Goal: Information Seeking & Learning: Learn about a topic

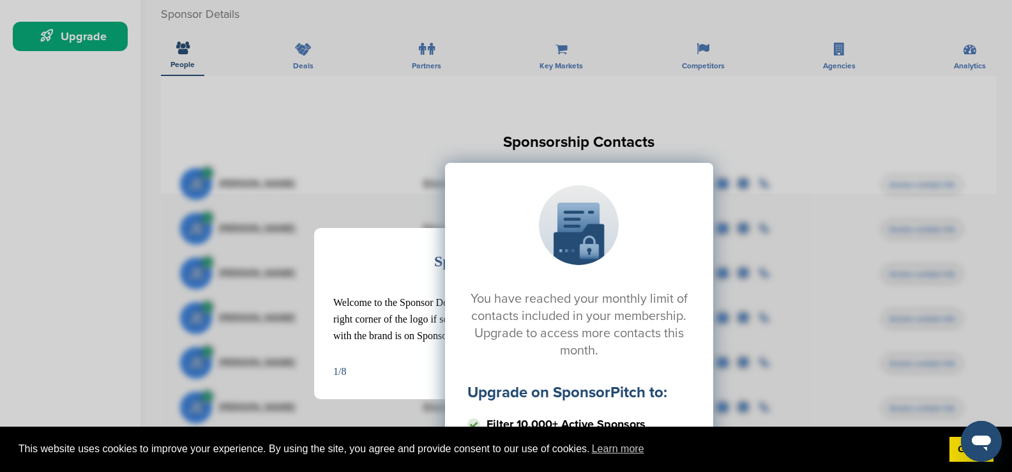
click at [717, 118] on div "Sponsor Detail Page Welcome to the Sponsor Detail page. You might see a green c…" at bounding box center [506, 236] width 1012 height 472
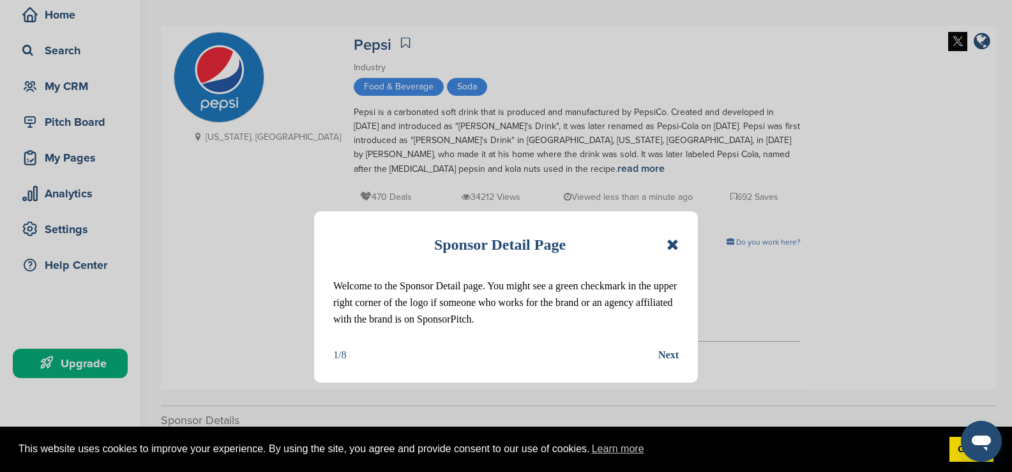
scroll to position [128, 0]
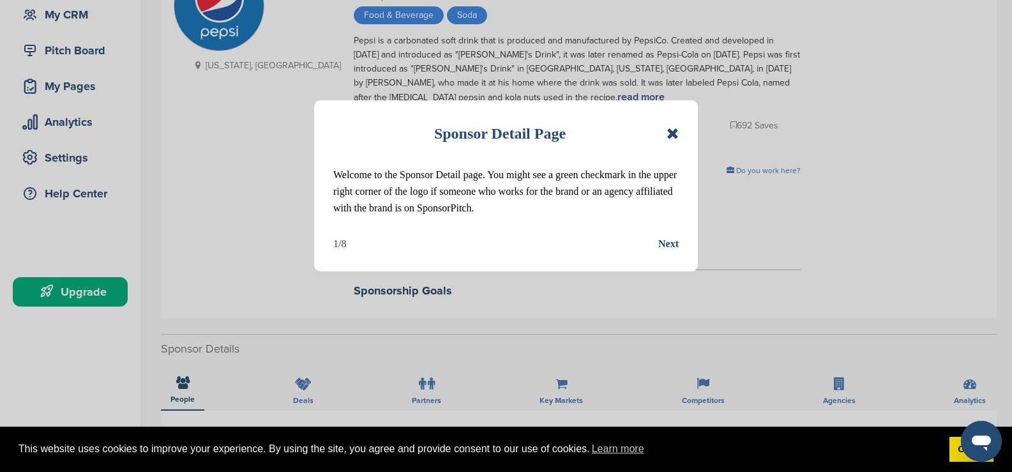
click at [664, 137] on div "Sponsor Detail Page" at bounding box center [506, 133] width 346 height 28
click at [673, 136] on icon at bounding box center [673, 133] width 12 height 15
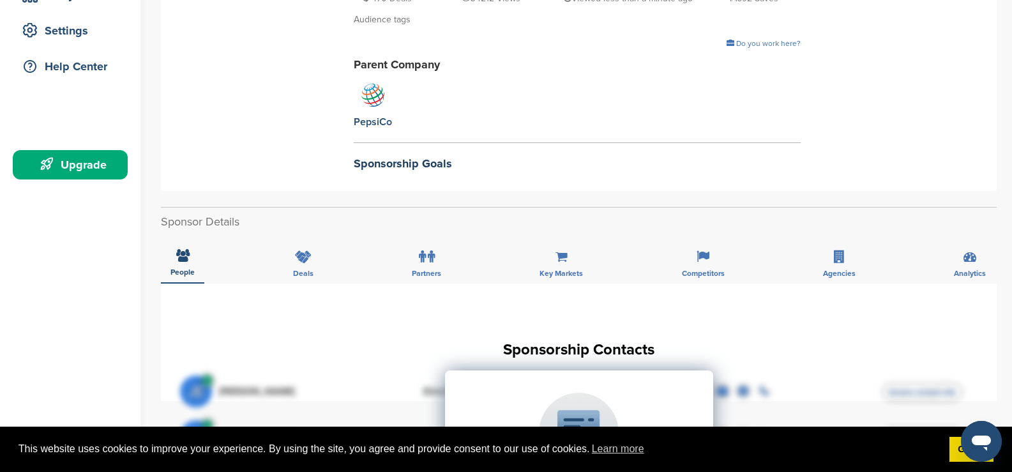
scroll to position [64, 0]
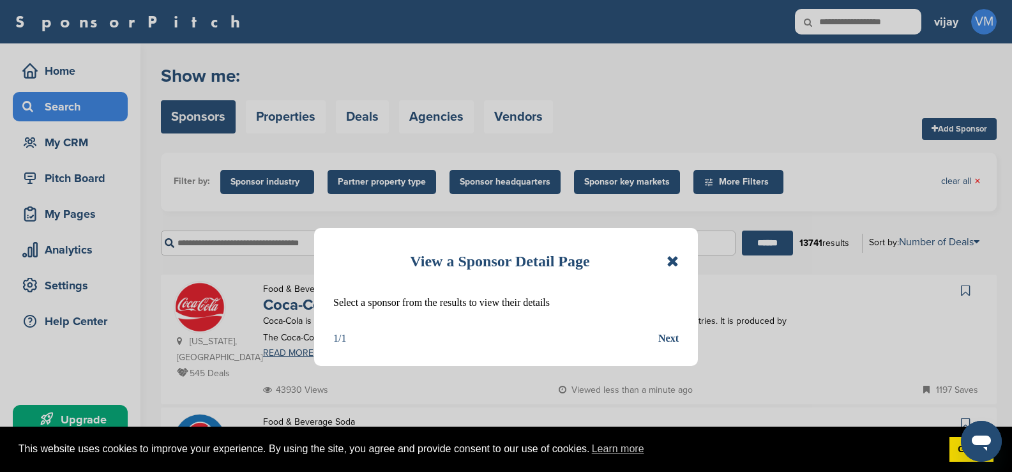
click at [668, 260] on icon at bounding box center [673, 261] width 12 height 15
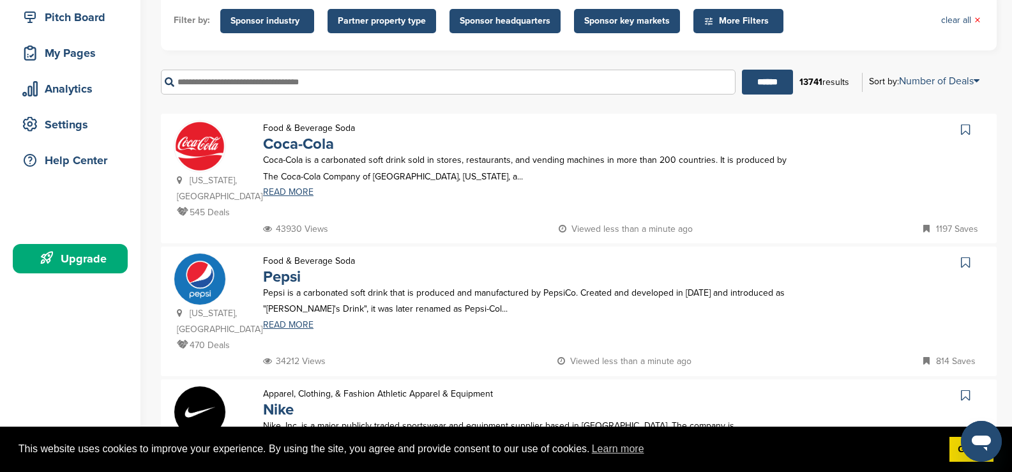
scroll to position [255, 0]
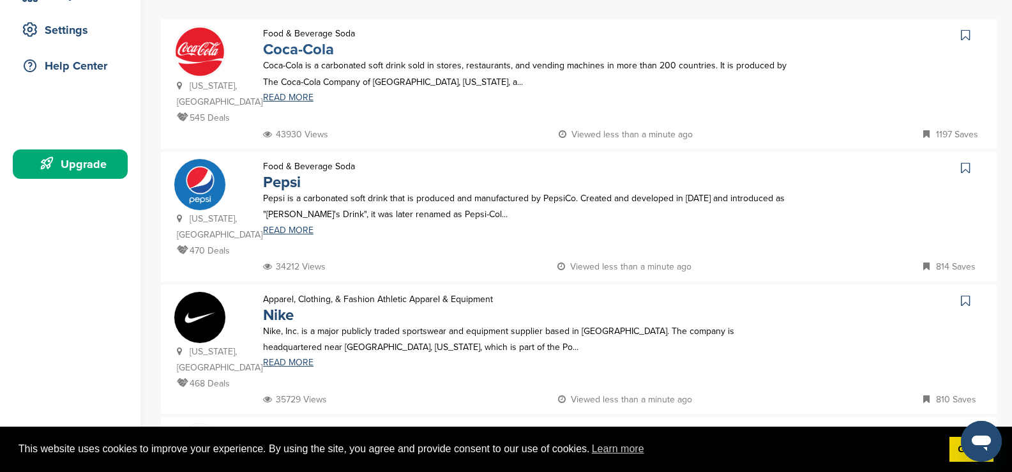
click at [305, 49] on link "Coca-Cola" at bounding box center [298, 49] width 71 height 19
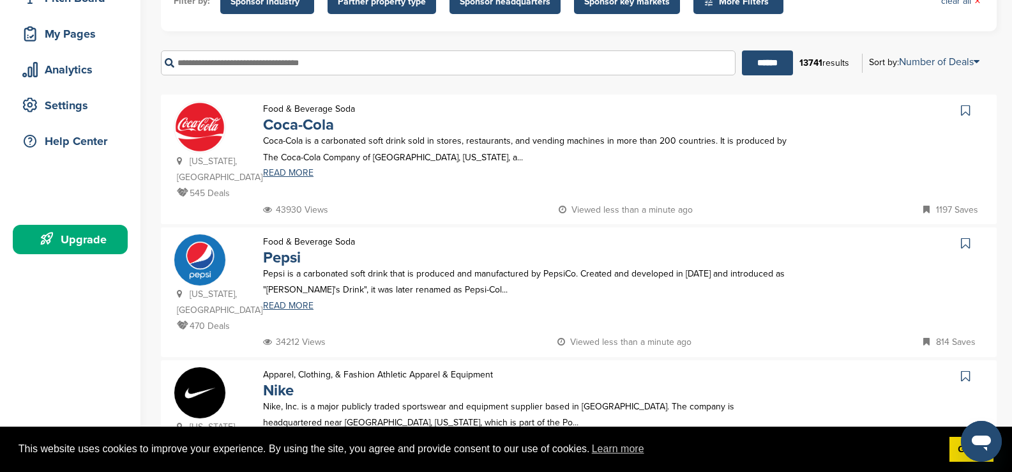
scroll to position [64, 0]
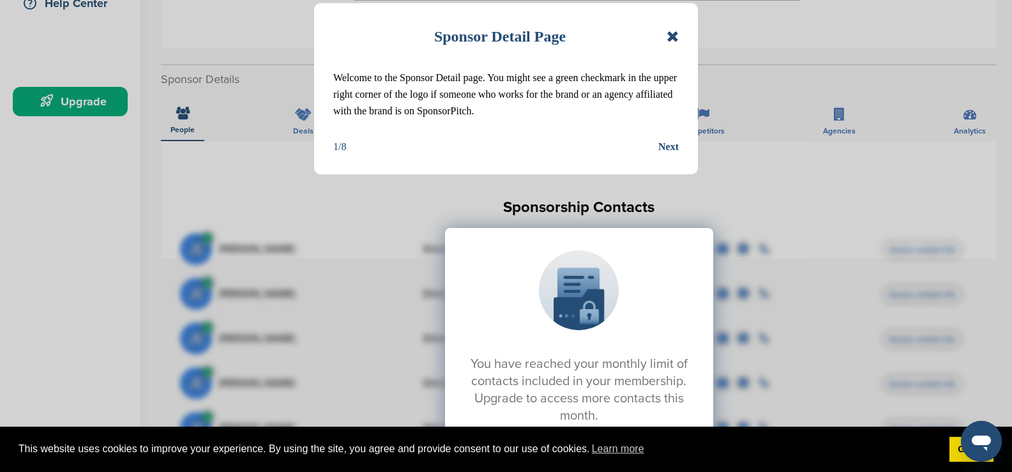
scroll to position [255, 0]
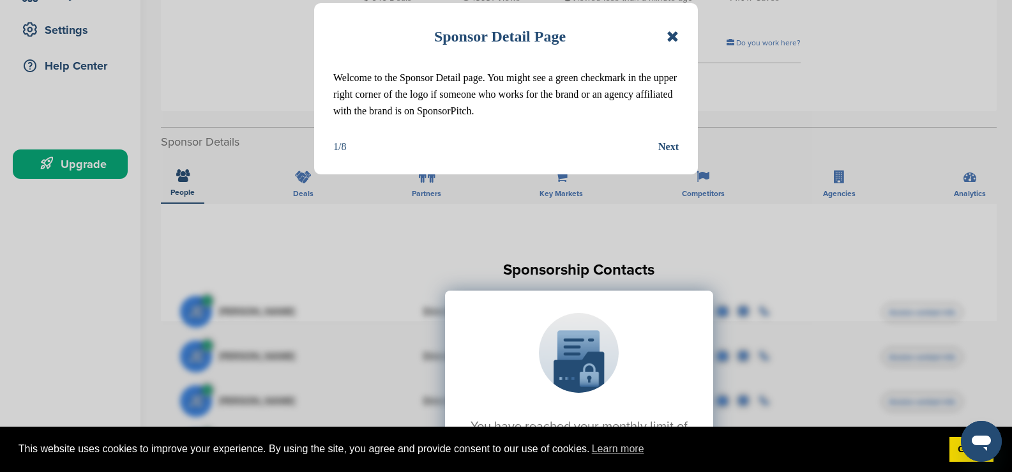
click at [667, 40] on icon at bounding box center [673, 36] width 12 height 15
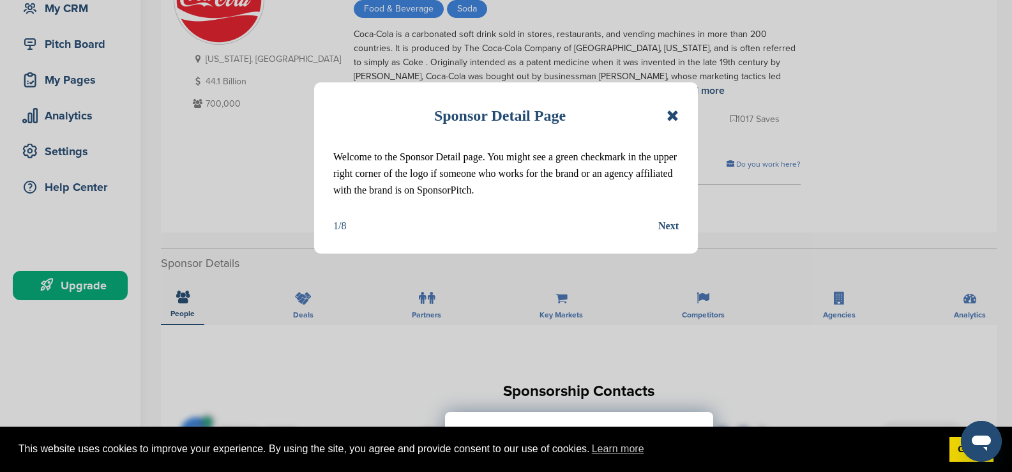
scroll to position [128, 0]
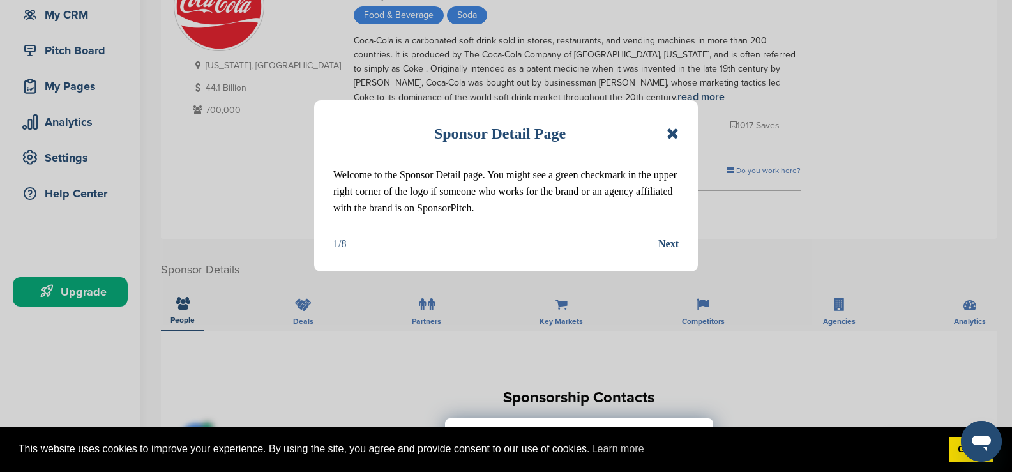
click at [678, 140] on icon at bounding box center [673, 133] width 12 height 15
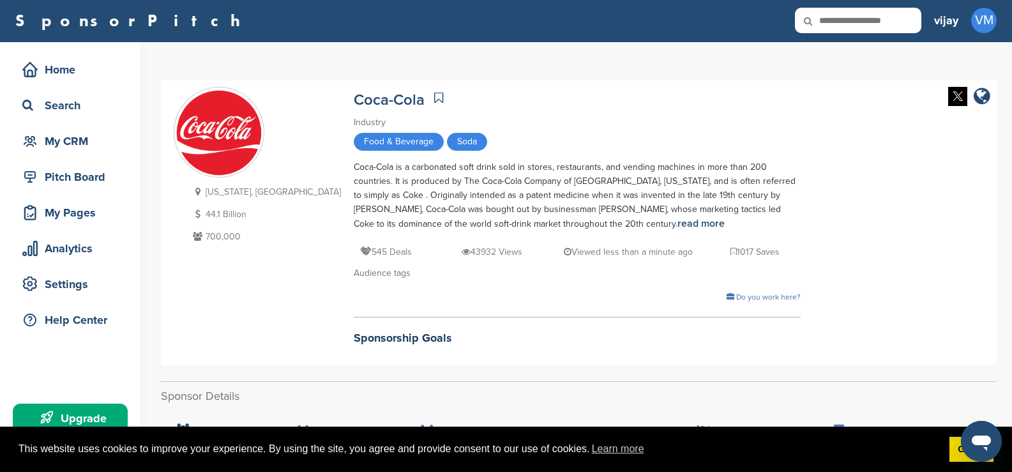
scroll to position [0, 0]
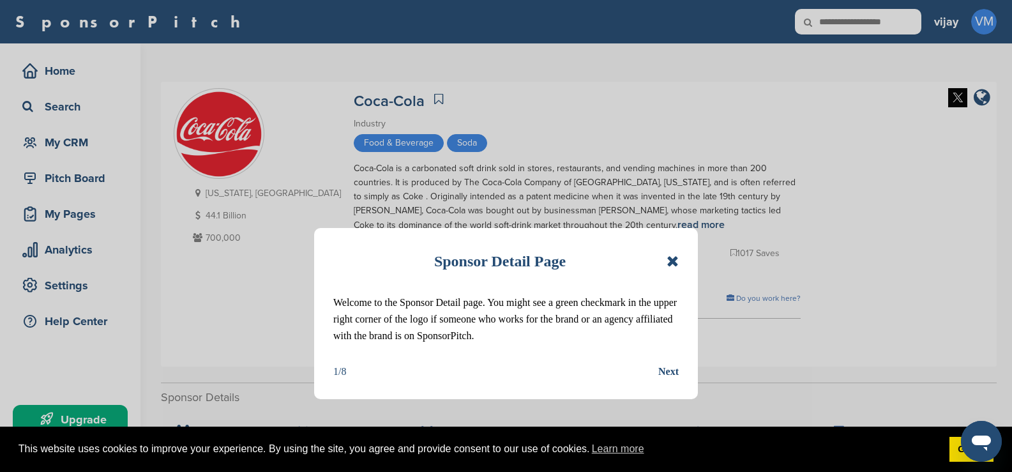
click at [672, 266] on icon at bounding box center [673, 261] width 12 height 15
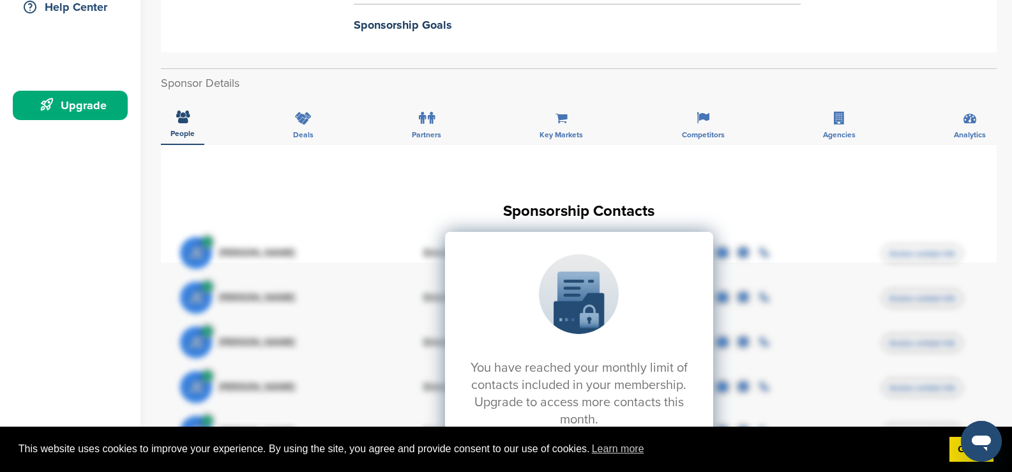
scroll to position [319, 0]
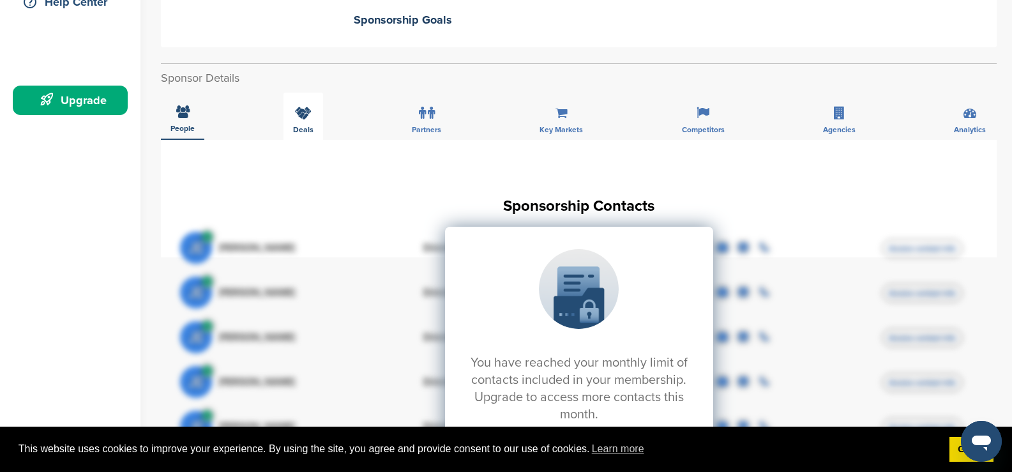
click at [289, 119] on div "Deals" at bounding box center [304, 116] width 40 height 47
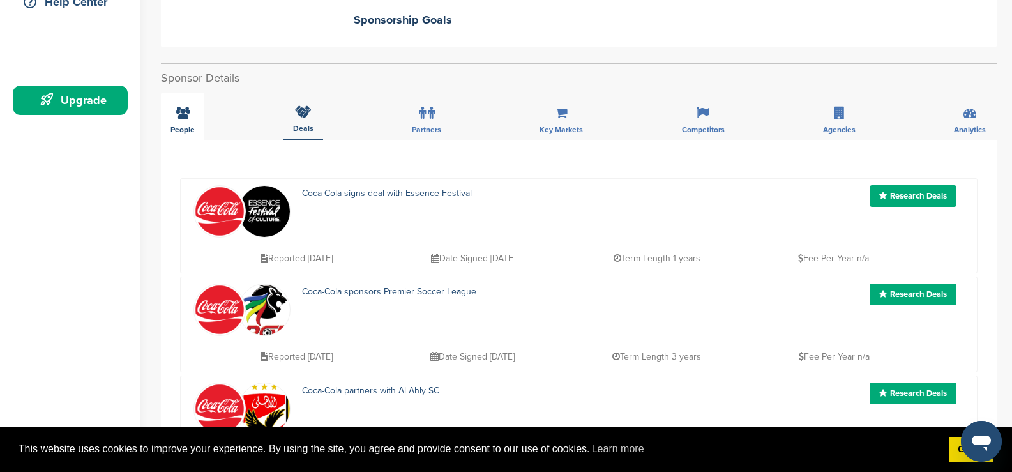
click at [191, 119] on div "People" at bounding box center [182, 116] width 43 height 47
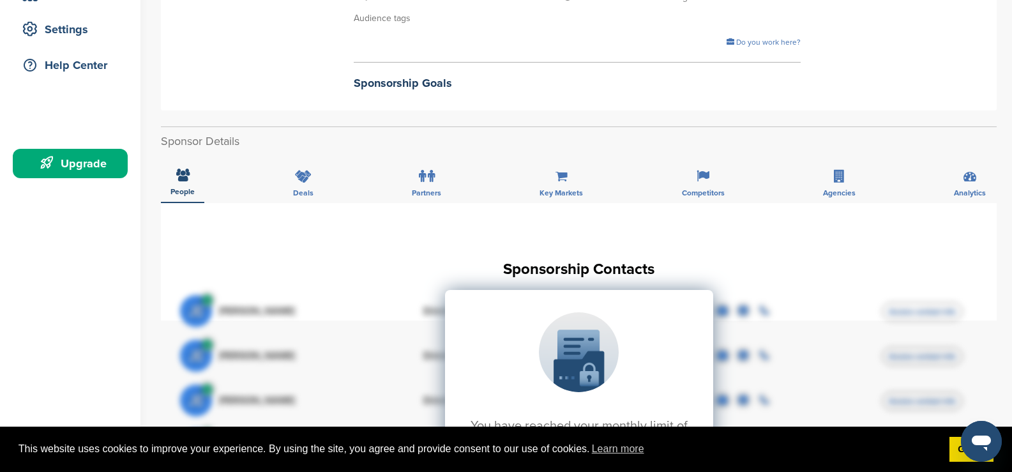
scroll to position [255, 0]
click at [307, 172] on icon at bounding box center [303, 177] width 17 height 13
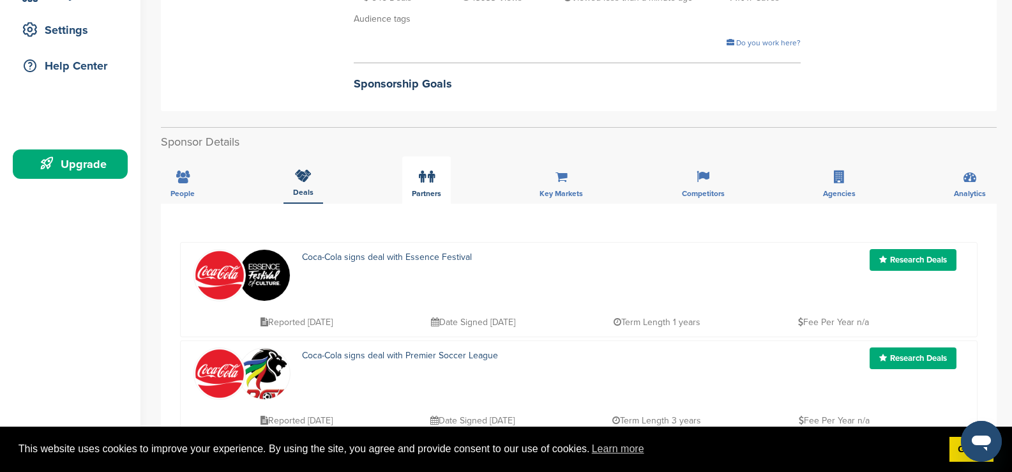
click at [425, 181] on label at bounding box center [427, 177] width 16 height 26
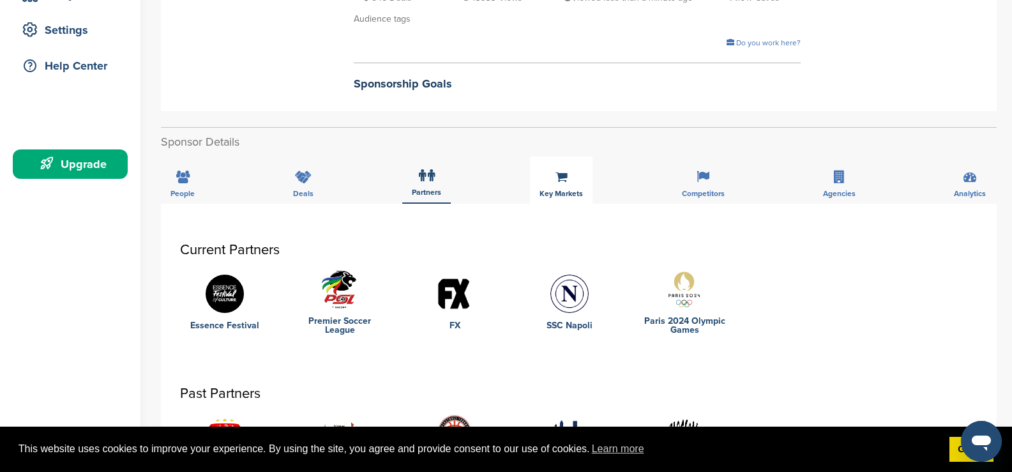
click at [583, 179] on div "Key Markets" at bounding box center [561, 179] width 63 height 47
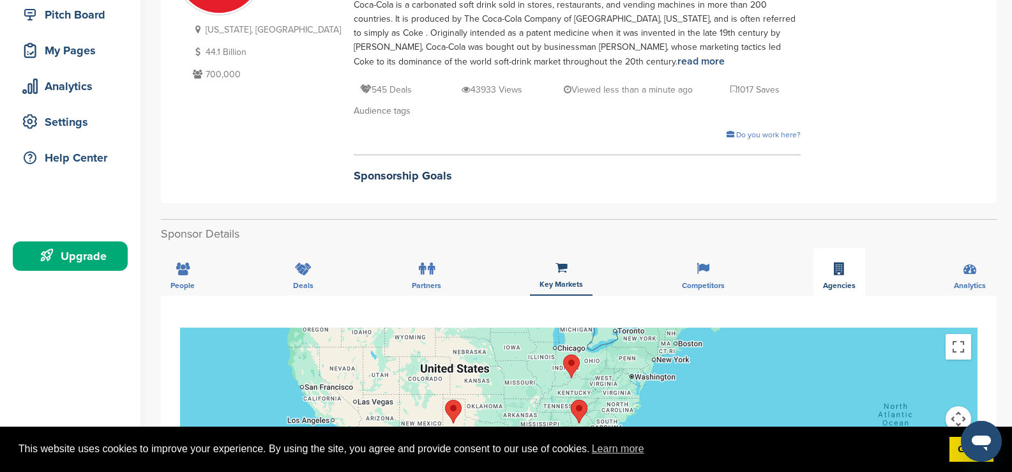
scroll to position [192, 0]
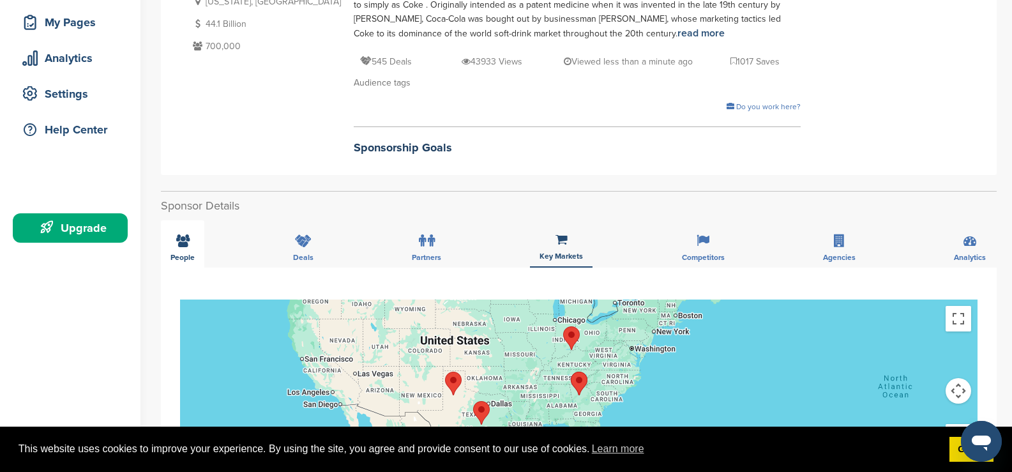
click at [189, 254] on span "People" at bounding box center [183, 258] width 24 height 8
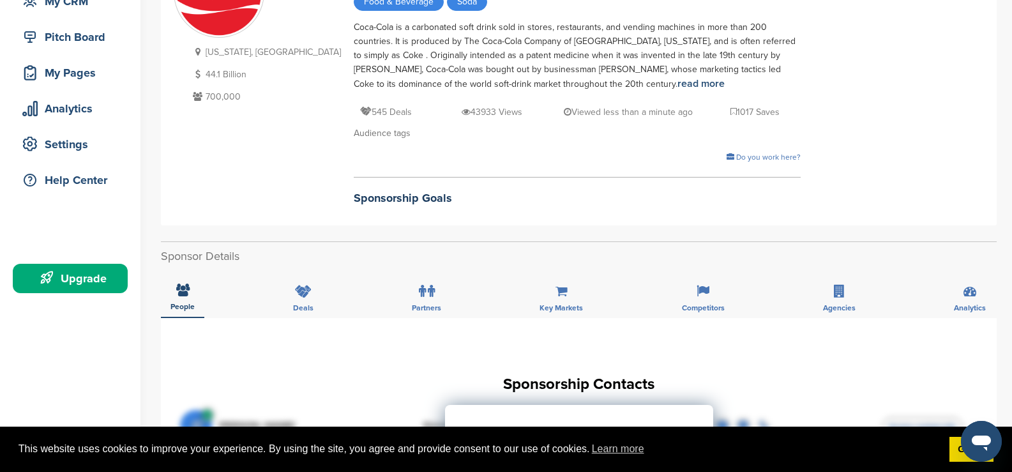
scroll to position [255, 0]
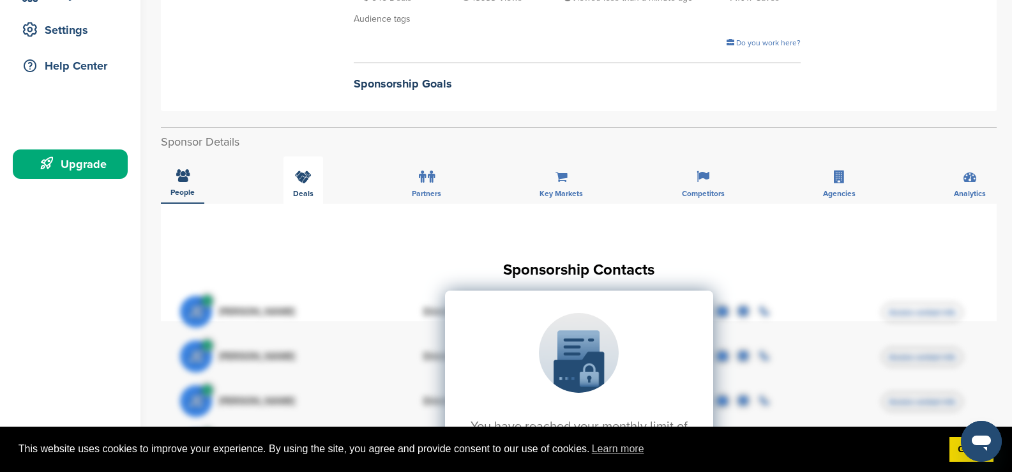
click at [300, 176] on icon at bounding box center [303, 177] width 17 height 13
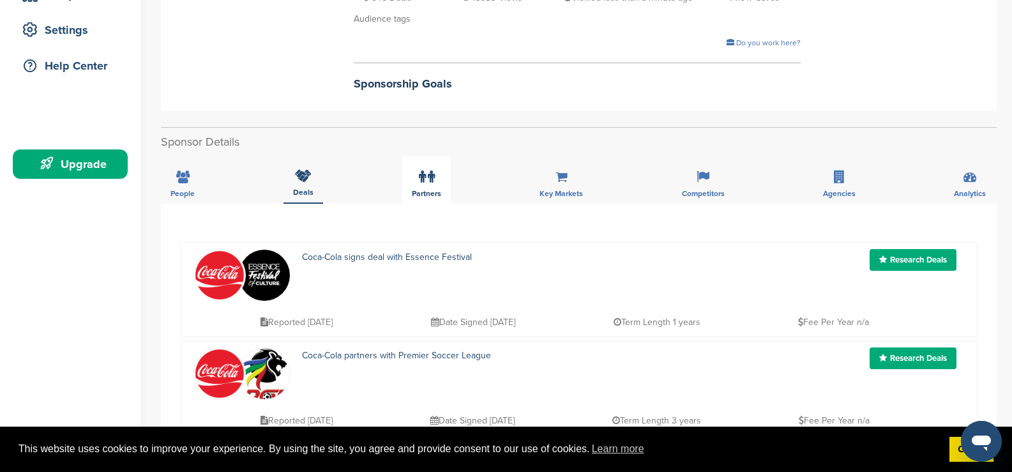
click at [410, 184] on div "Partners" at bounding box center [426, 179] width 49 height 47
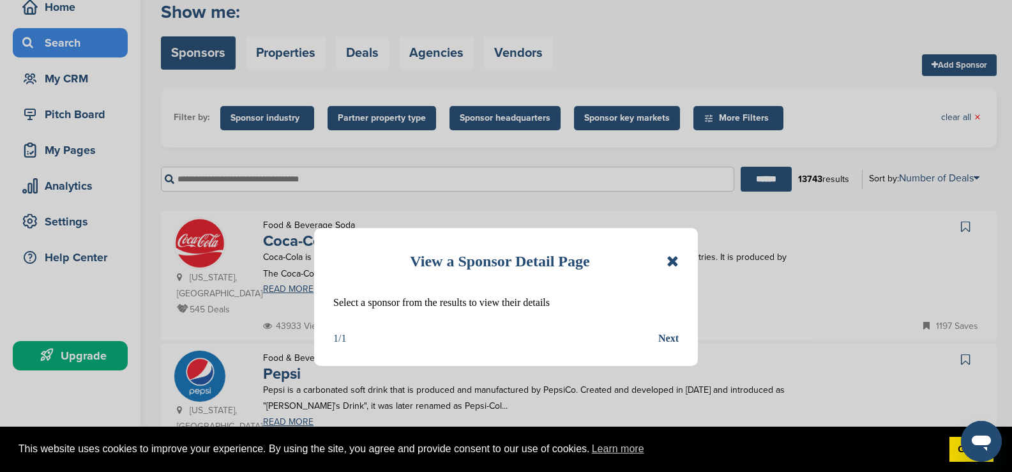
click at [671, 261] on icon at bounding box center [673, 261] width 12 height 15
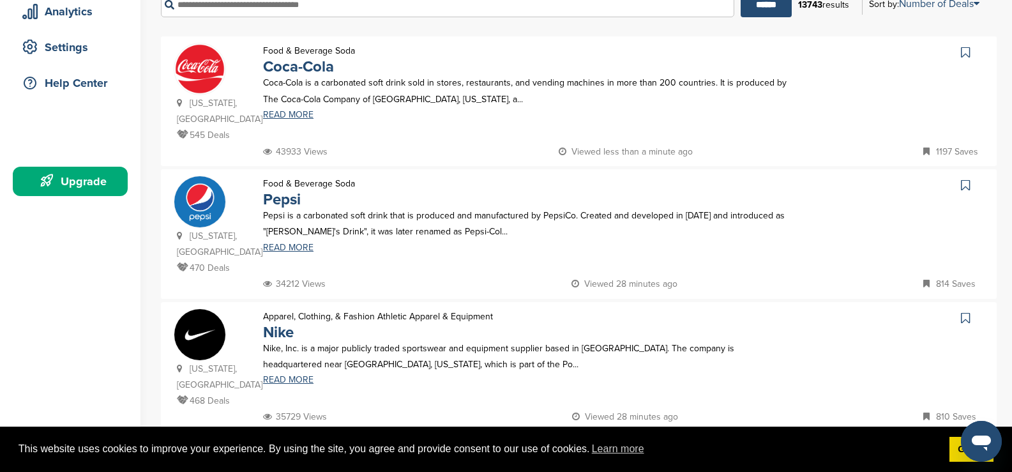
scroll to position [255, 0]
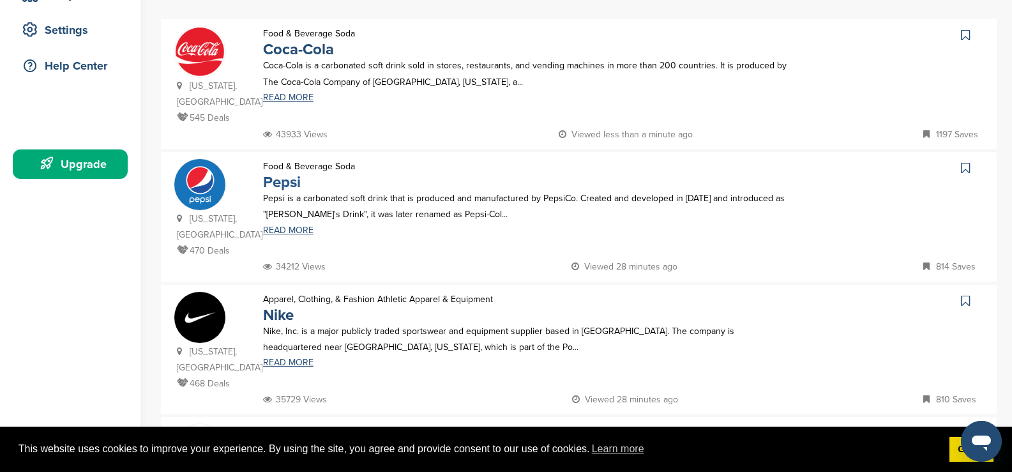
click at [278, 173] on link "Pepsi" at bounding box center [282, 182] width 38 height 19
click at [279, 323] on p "Nike, Inc. is a major publicly traded sportswear and equipment supplier based i…" at bounding box center [525, 339] width 525 height 32
click at [279, 306] on link "Nike" at bounding box center [278, 315] width 31 height 19
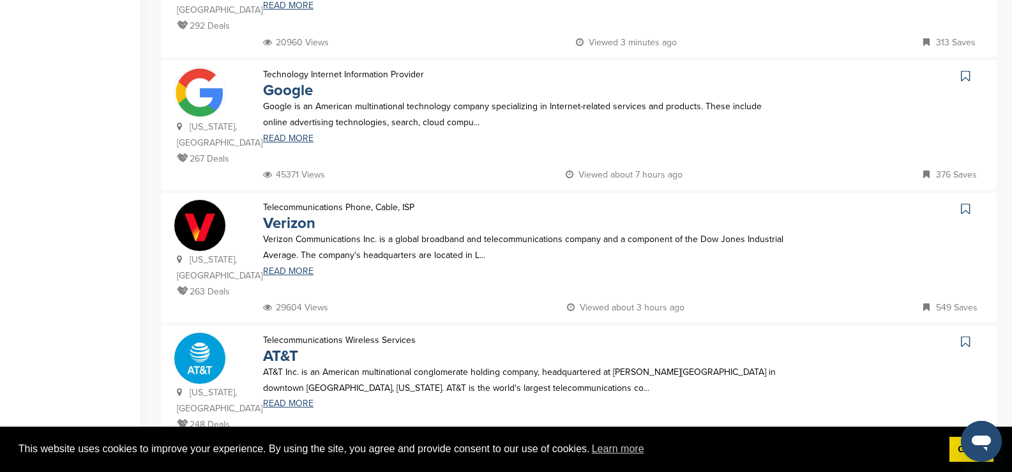
scroll to position [1086, 0]
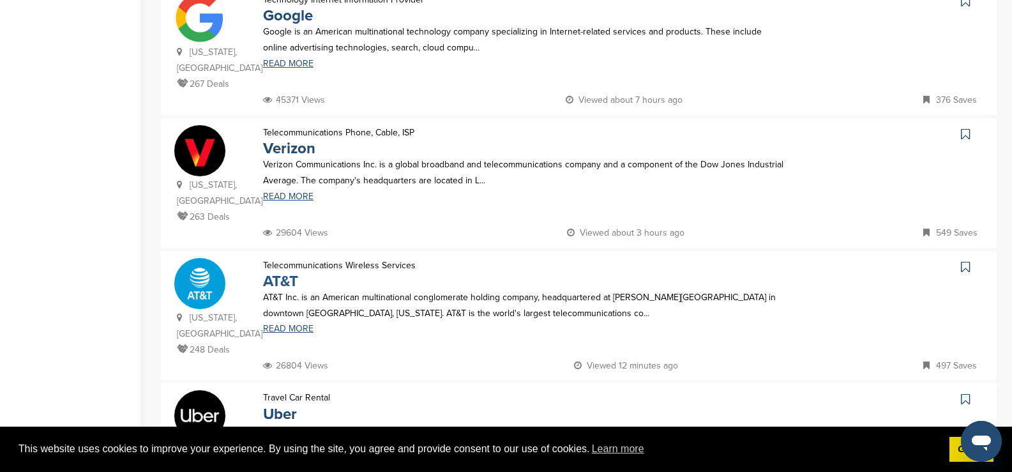
click at [284, 272] on link "AT&T" at bounding box center [280, 281] width 35 height 19
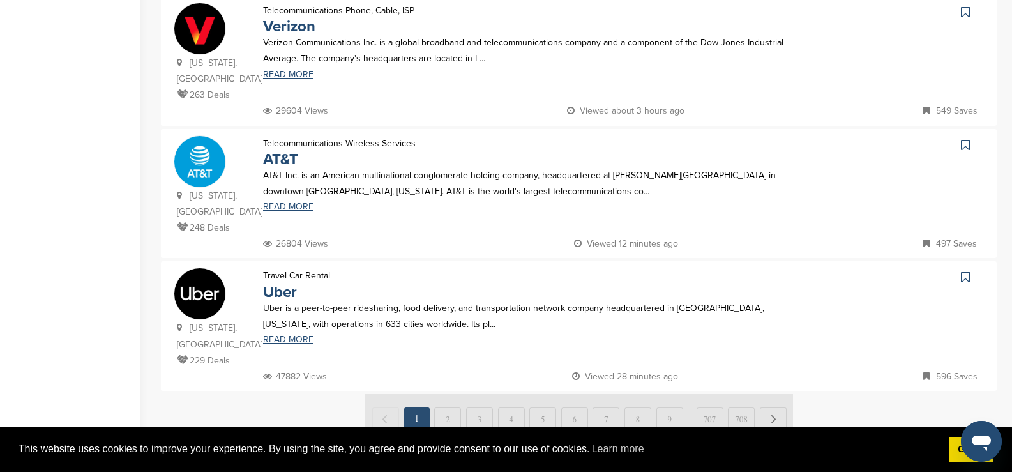
scroll to position [1341, 0]
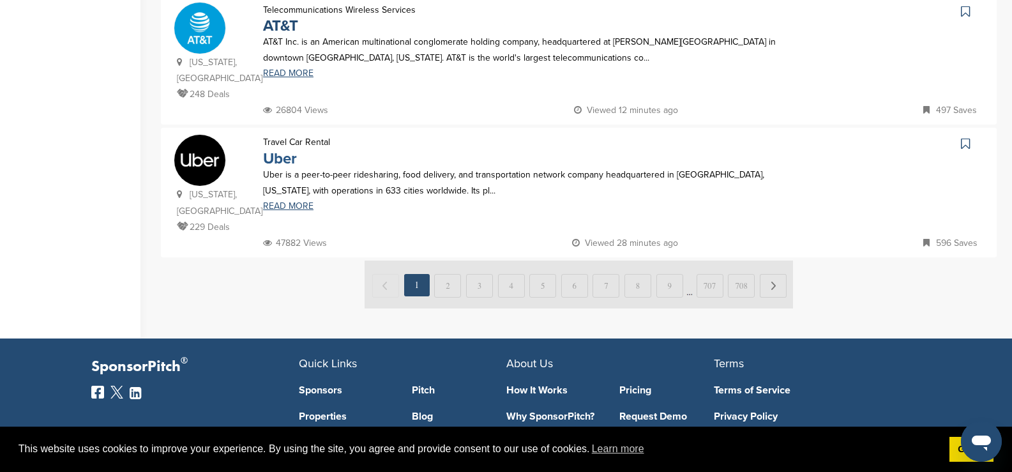
click at [271, 149] on link "Uber" at bounding box center [280, 158] width 34 height 19
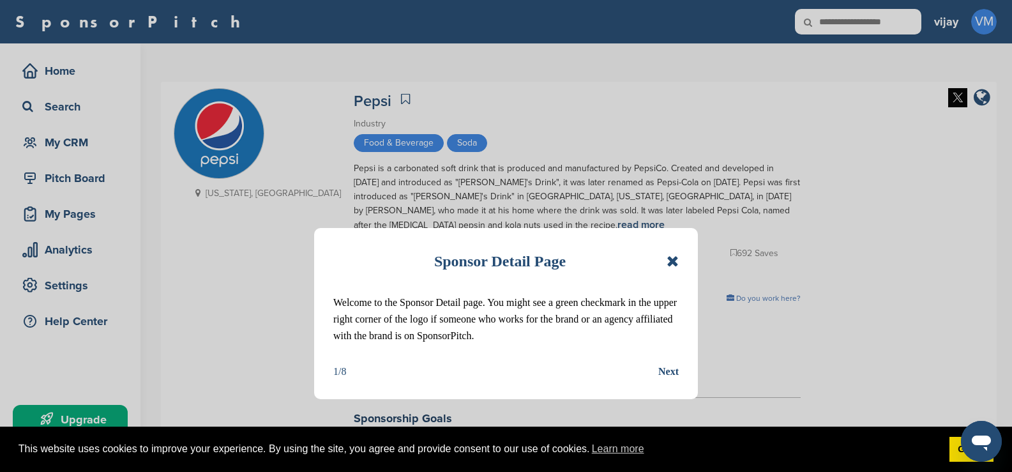
click at [669, 261] on icon at bounding box center [673, 261] width 12 height 15
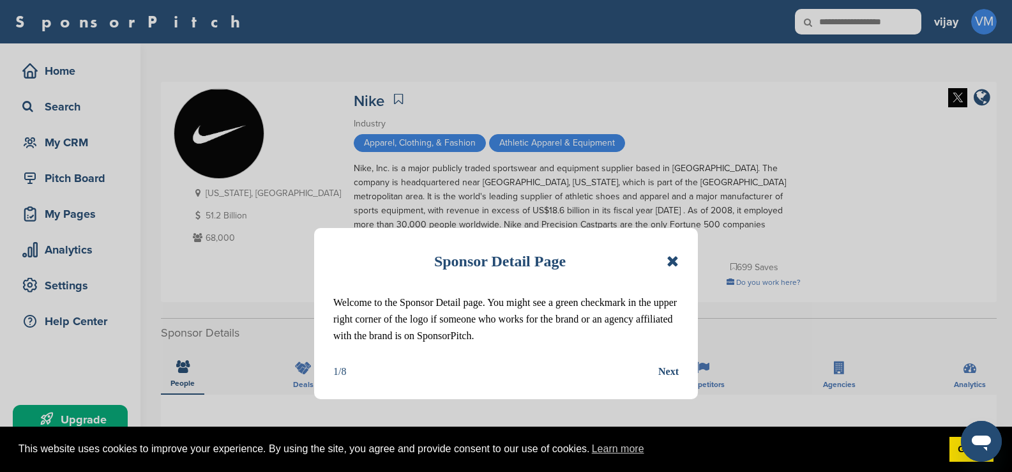
click at [675, 255] on icon at bounding box center [673, 261] width 12 height 15
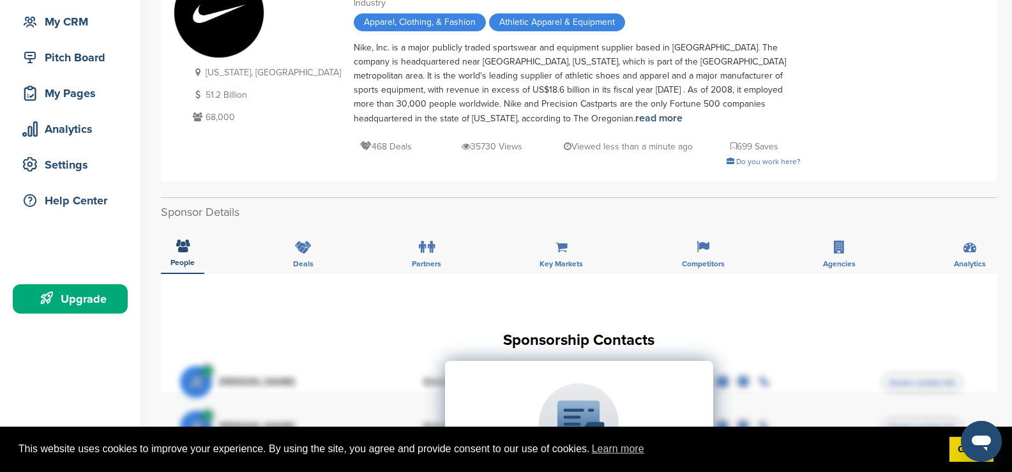
scroll to position [64, 0]
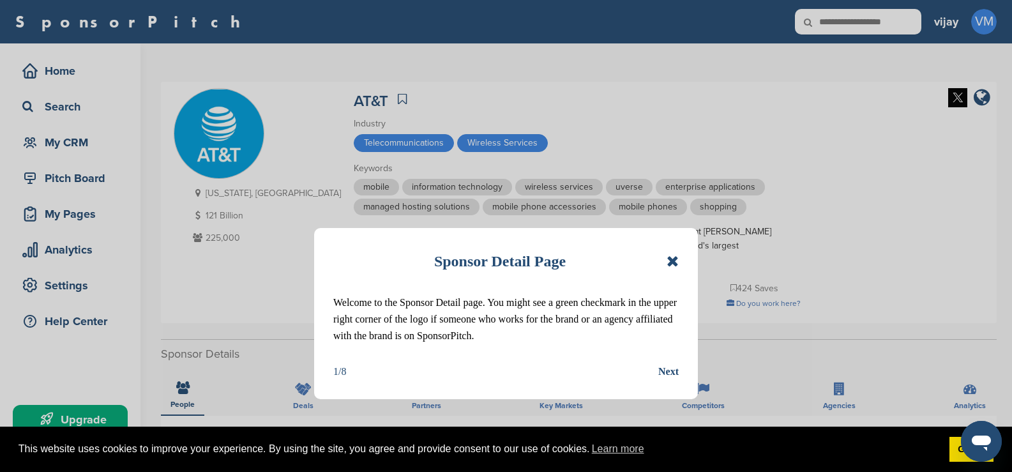
click at [674, 268] on icon at bounding box center [673, 261] width 12 height 15
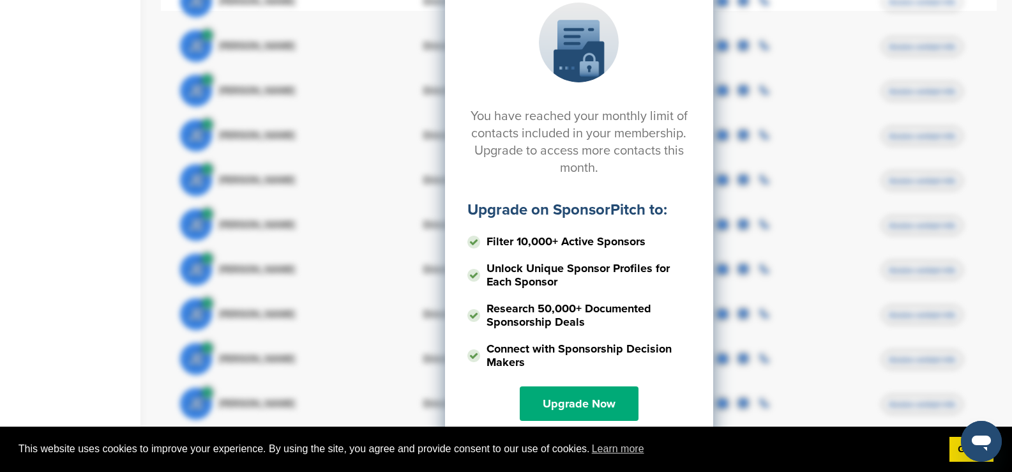
scroll to position [639, 0]
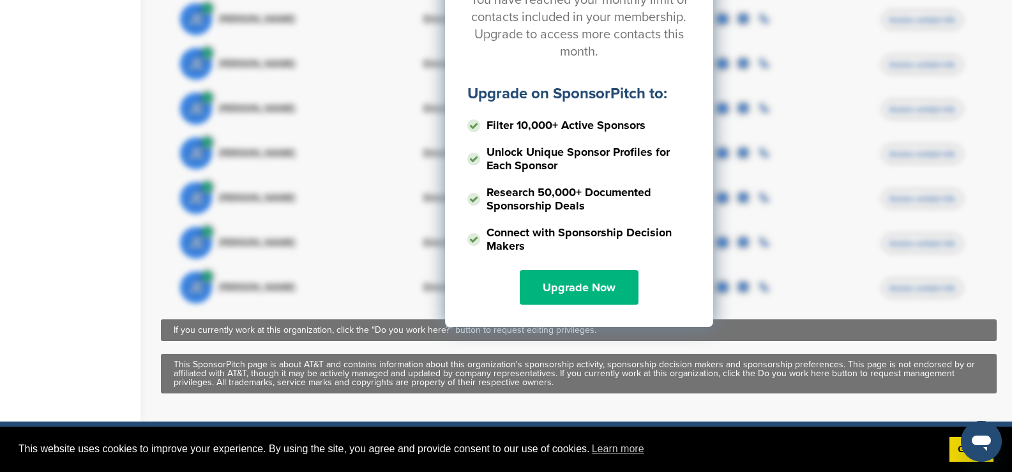
click at [624, 277] on link "Upgrade Now" at bounding box center [579, 287] width 119 height 34
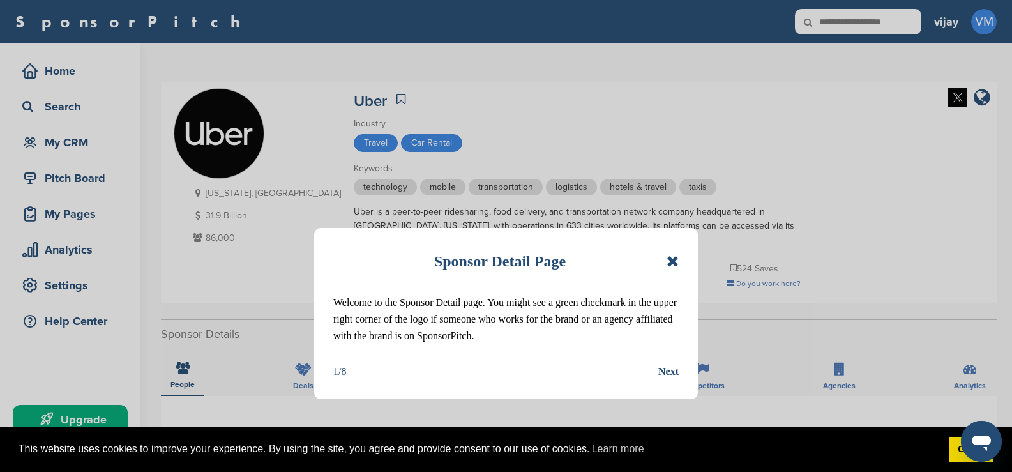
click at [673, 259] on icon at bounding box center [673, 261] width 12 height 15
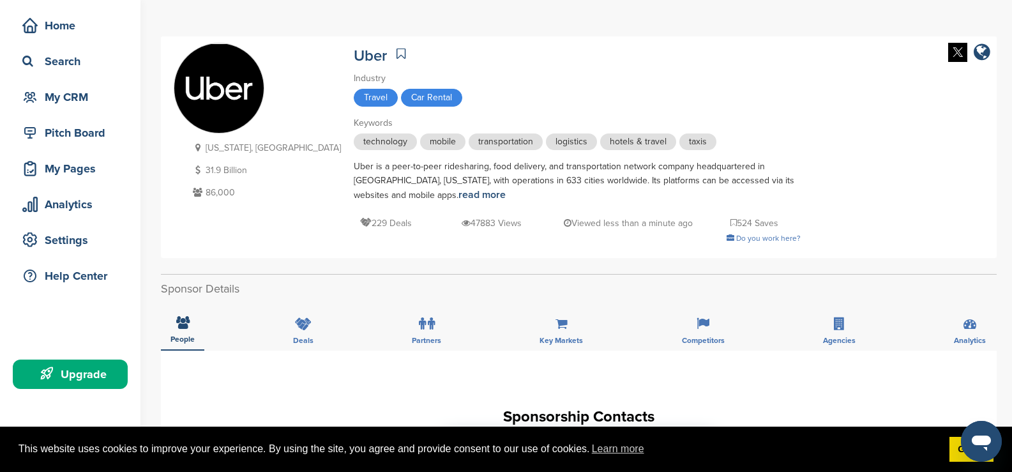
scroll to position [255, 0]
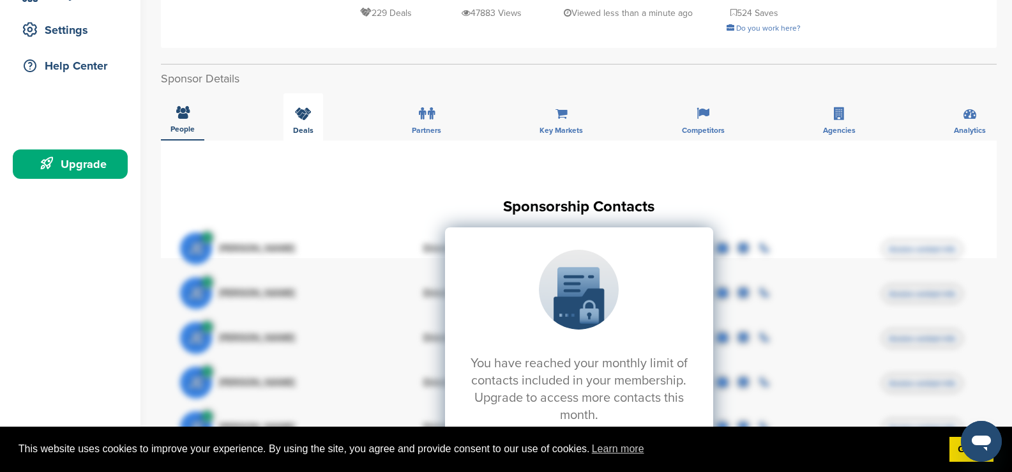
click at [315, 121] on div "Deals" at bounding box center [304, 116] width 40 height 47
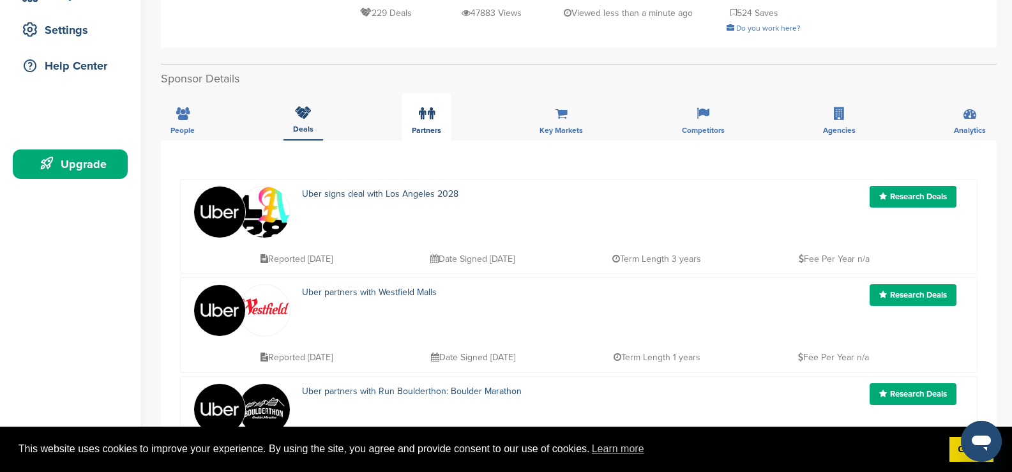
click at [410, 120] on div "Partners" at bounding box center [426, 116] width 49 height 47
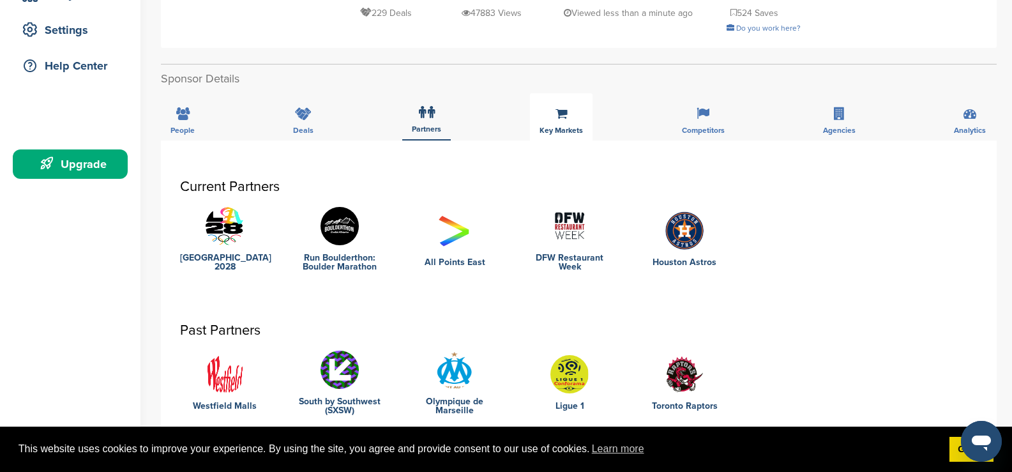
click at [534, 122] on div "Key Markets" at bounding box center [561, 116] width 63 height 47
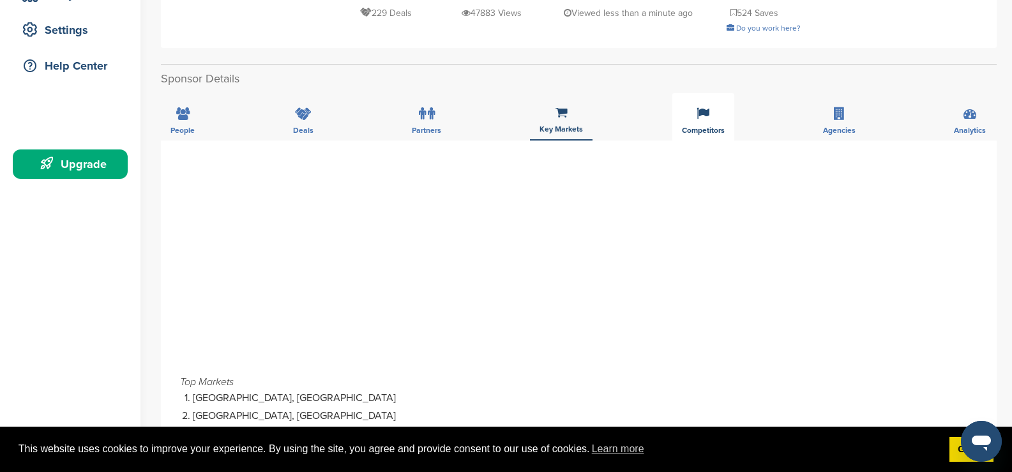
click at [696, 126] on span "Competitors" at bounding box center [703, 130] width 43 height 8
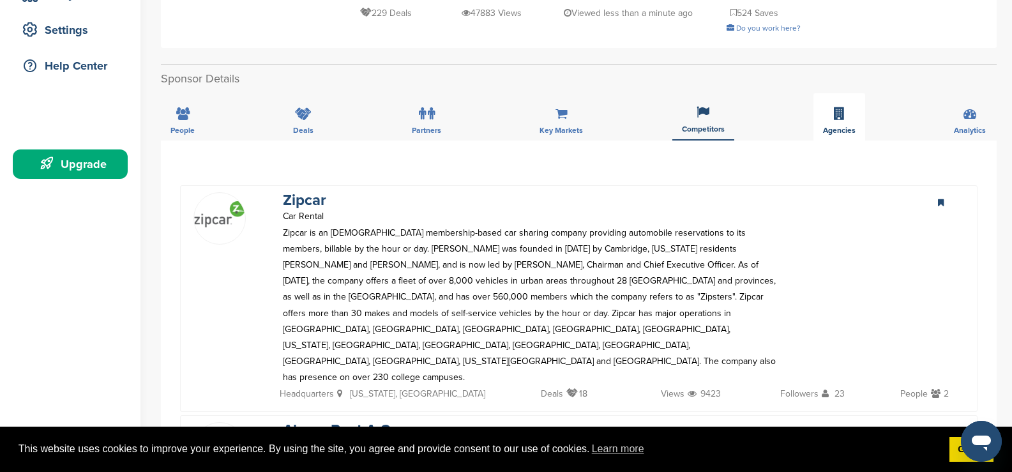
click at [825, 122] on div "Agencies" at bounding box center [840, 116] width 52 height 47
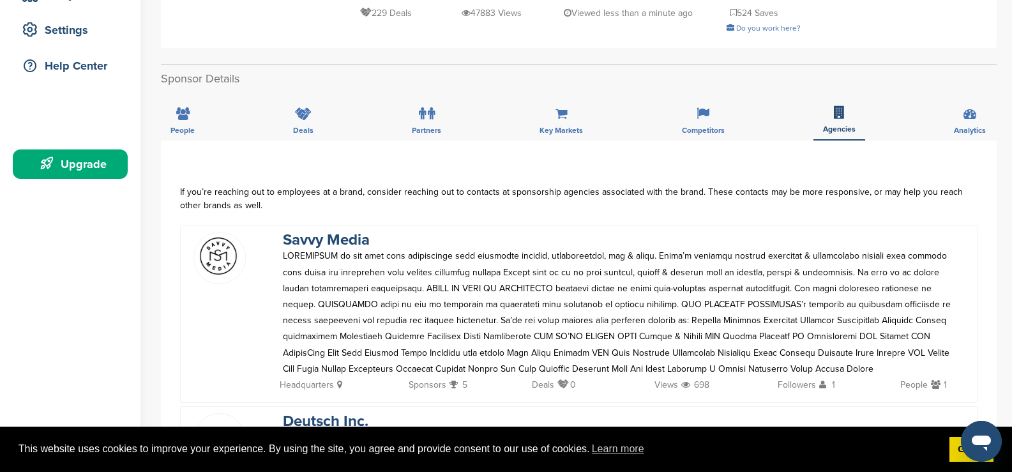
scroll to position [0, 0]
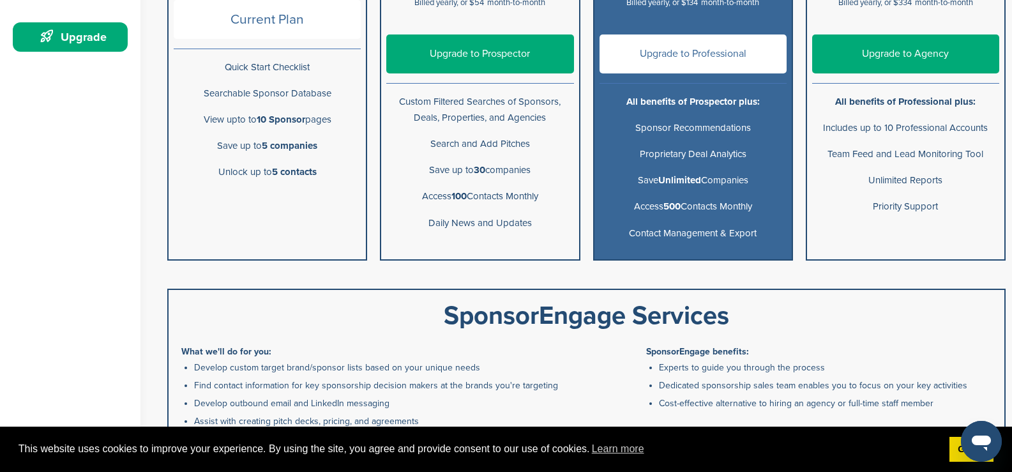
scroll to position [383, 0]
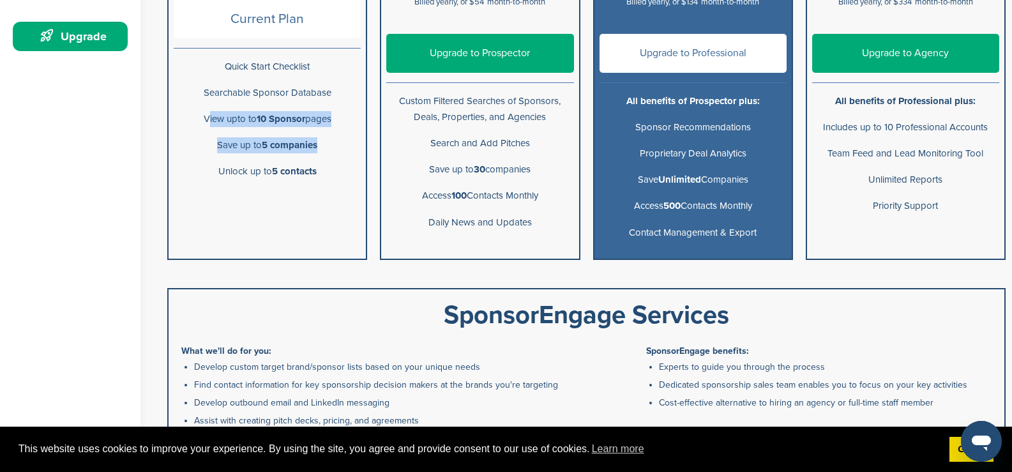
drag, startPoint x: 191, startPoint y: 116, endPoint x: 340, endPoint y: 144, distance: 151.3
click at [340, 144] on ul "Free $0 per user / month Current Plan Quick Start Checklist Searchable Sponsor …" at bounding box center [267, 74] width 200 height 370
click at [425, 176] on p "Save up to 30 companies" at bounding box center [479, 170] width 187 height 16
drag, startPoint x: 427, startPoint y: 169, endPoint x: 554, endPoint y: 168, distance: 127.1
click at [554, 168] on p "Save up to 30 companies" at bounding box center [479, 170] width 187 height 16
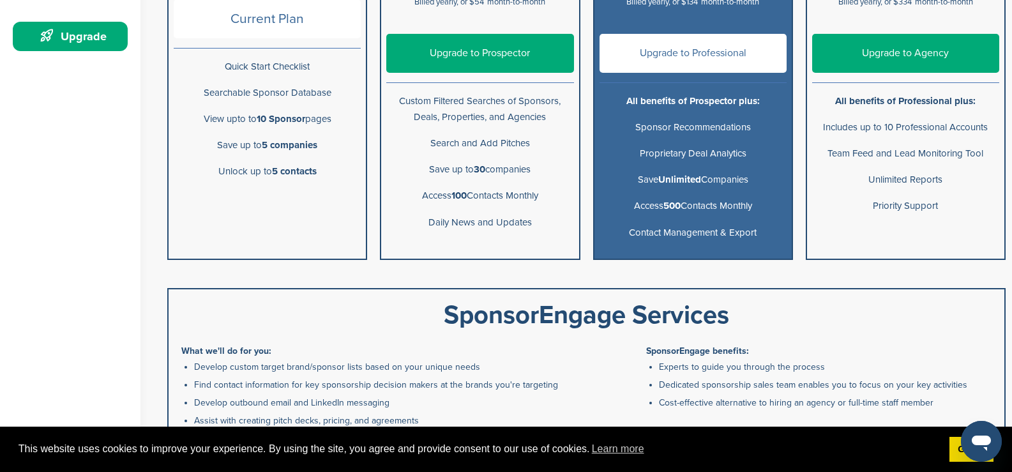
drag, startPoint x: 421, startPoint y: 199, endPoint x: 540, endPoint y: 227, distance: 122.7
click at [540, 227] on ul "Prospector $39 per user / month Billed yearly, or $54 month-to-month $54 per us…" at bounding box center [480, 74] width 200 height 370
click at [248, 175] on p "Unlock up to 5 contacts" at bounding box center [267, 172] width 187 height 16
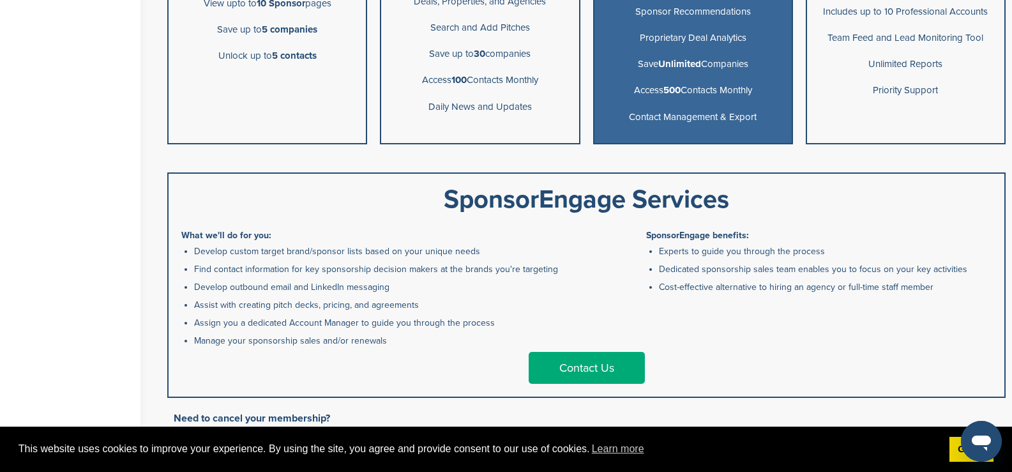
scroll to position [639, 0]
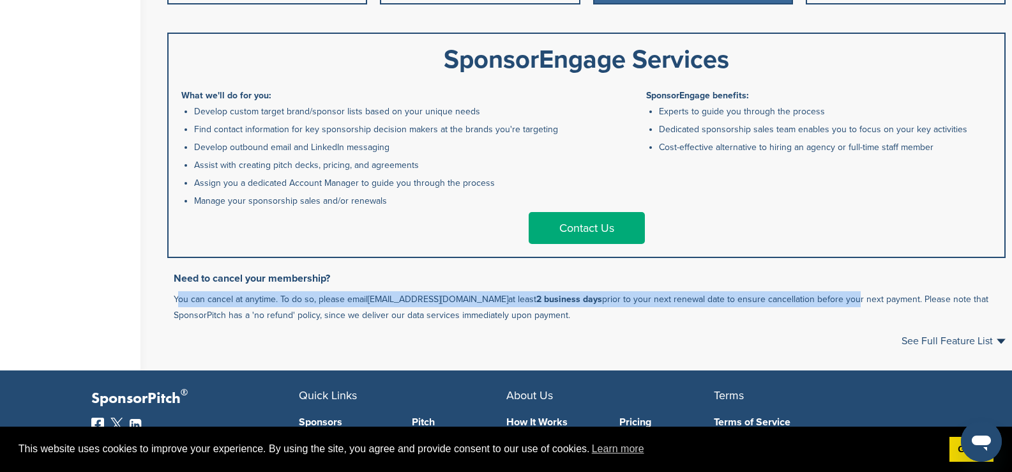
drag, startPoint x: 157, startPoint y: 302, endPoint x: 836, endPoint y: 299, distance: 679.0
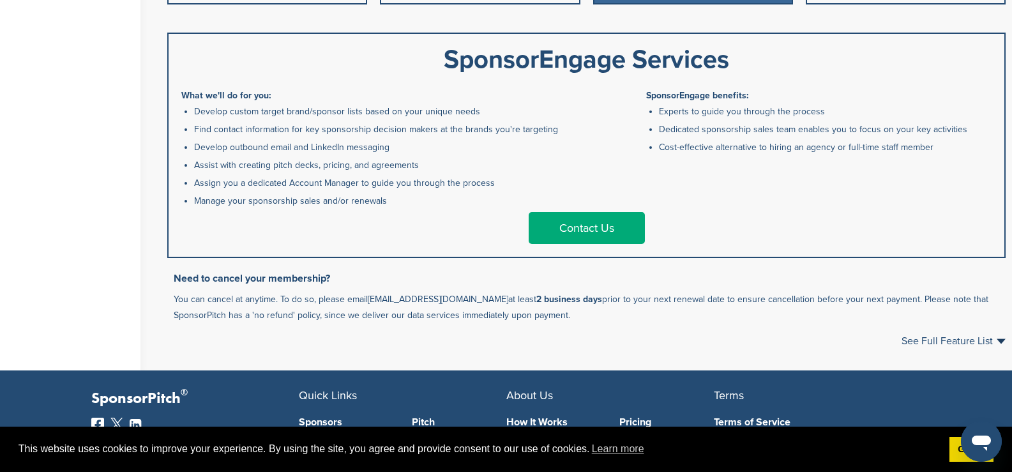
click at [846, 317] on p "You can cancel at anytime. To do so, please email support@sponsorpitch.com at l…" at bounding box center [590, 307] width 832 height 32
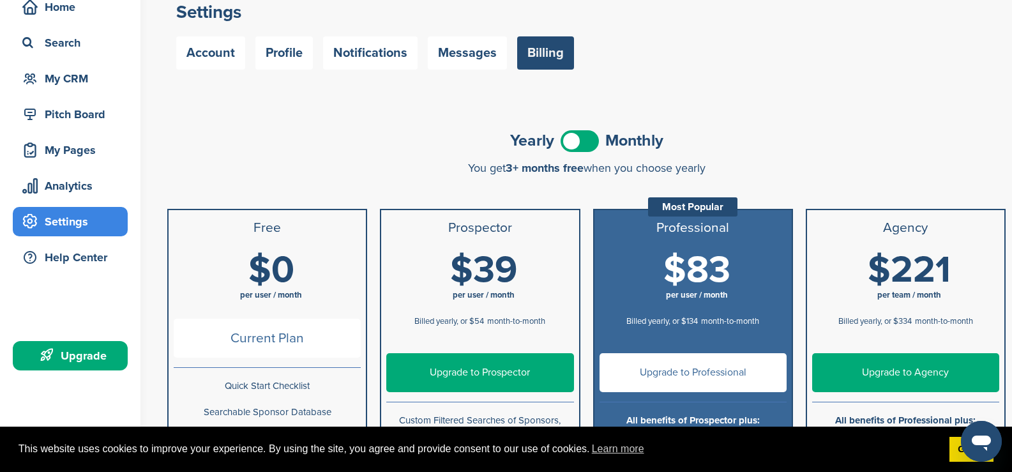
scroll to position [0, 0]
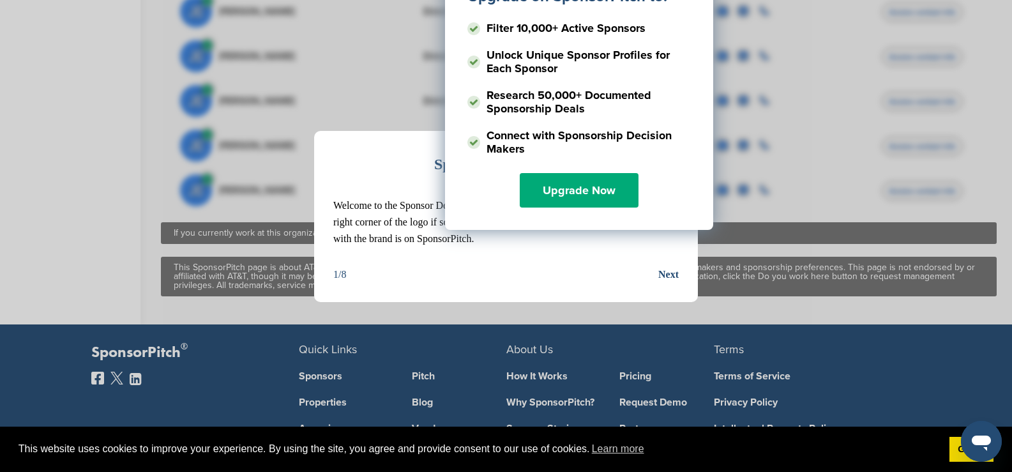
scroll to position [766, 0]
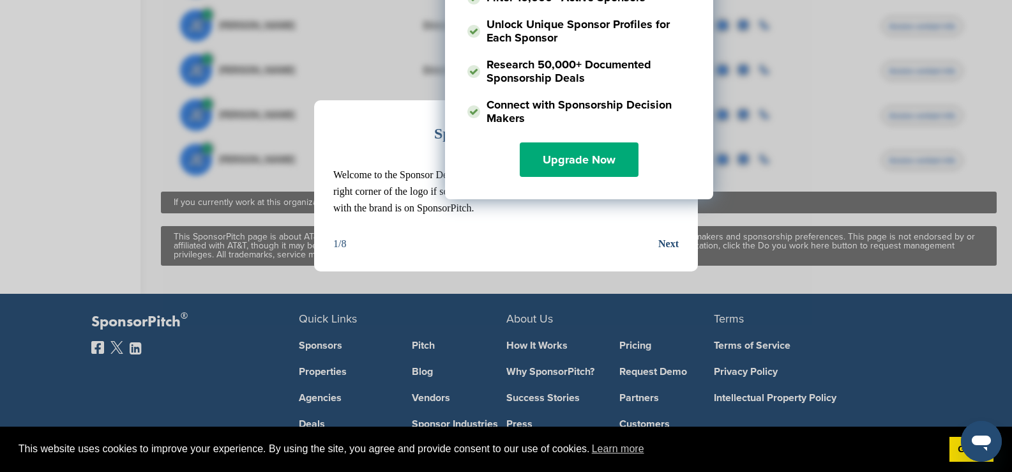
click at [664, 252] on div "Next" at bounding box center [669, 244] width 20 height 17
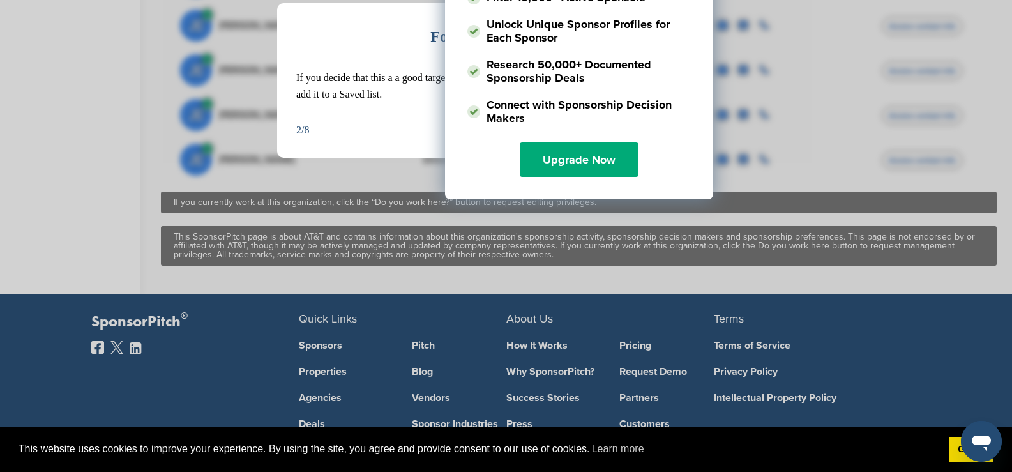
scroll to position [703, 0]
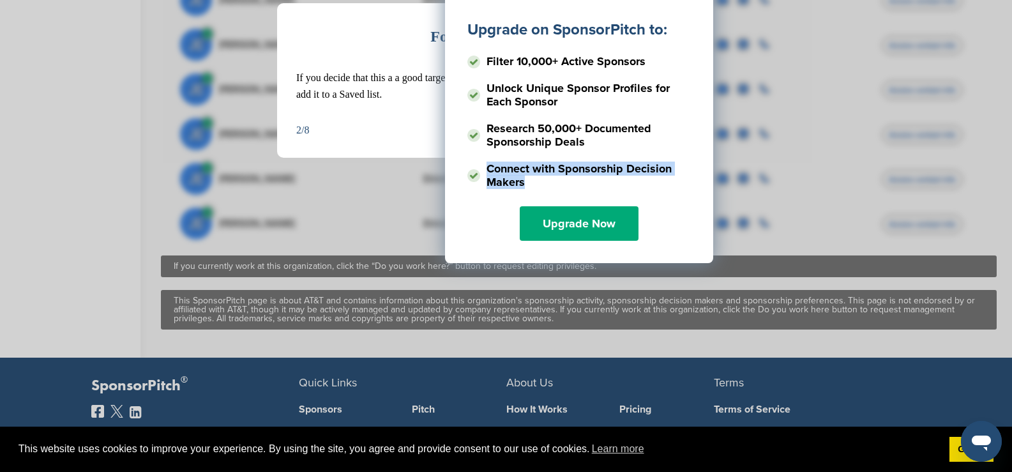
drag, startPoint x: 641, startPoint y: 135, endPoint x: 531, endPoint y: 170, distance: 115.3
click at [531, 170] on ul "Filter 10,000+ Active Sponsors Unlock Unique Sponsor Profiles for Each Sponsor …" at bounding box center [580, 121] width 224 height 143
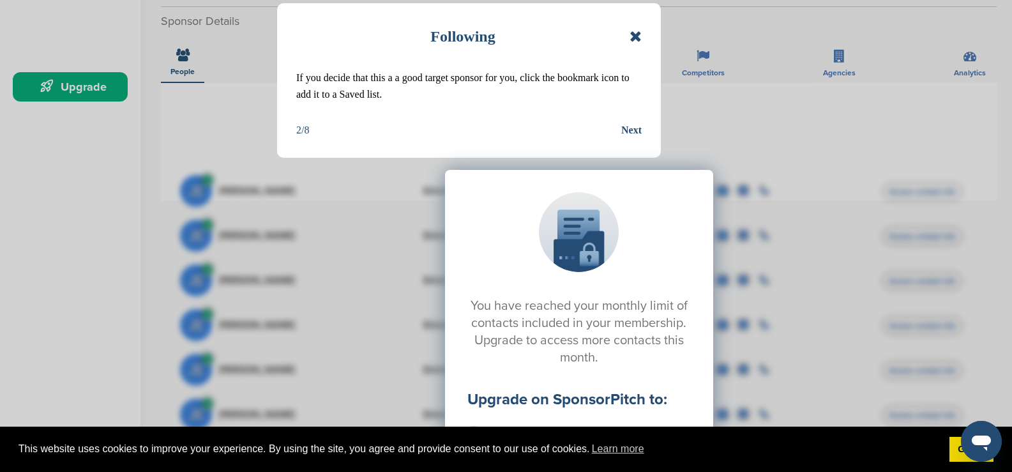
scroll to position [319, 0]
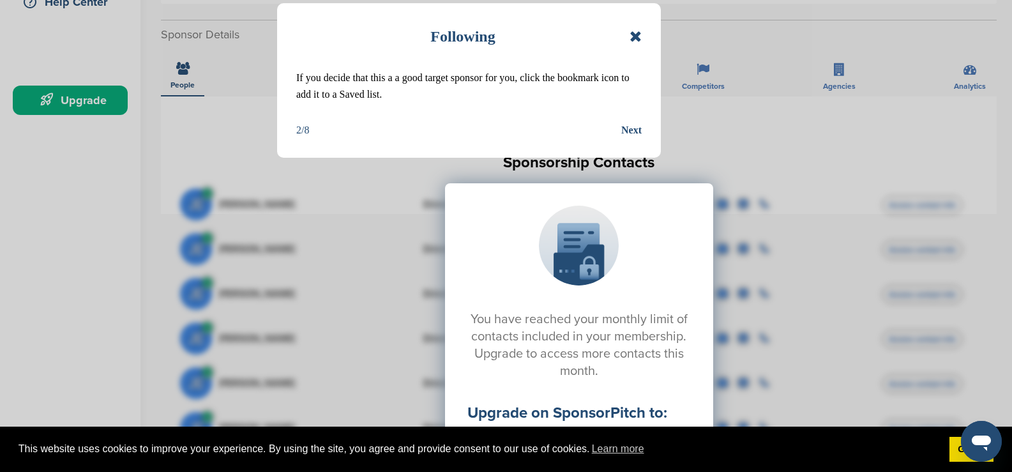
click at [635, 38] on icon at bounding box center [636, 36] width 12 height 15
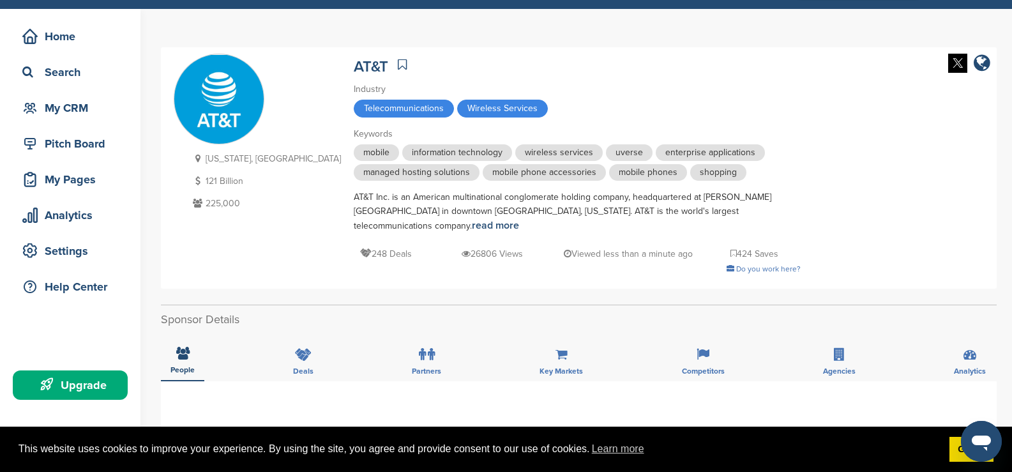
scroll to position [64, 0]
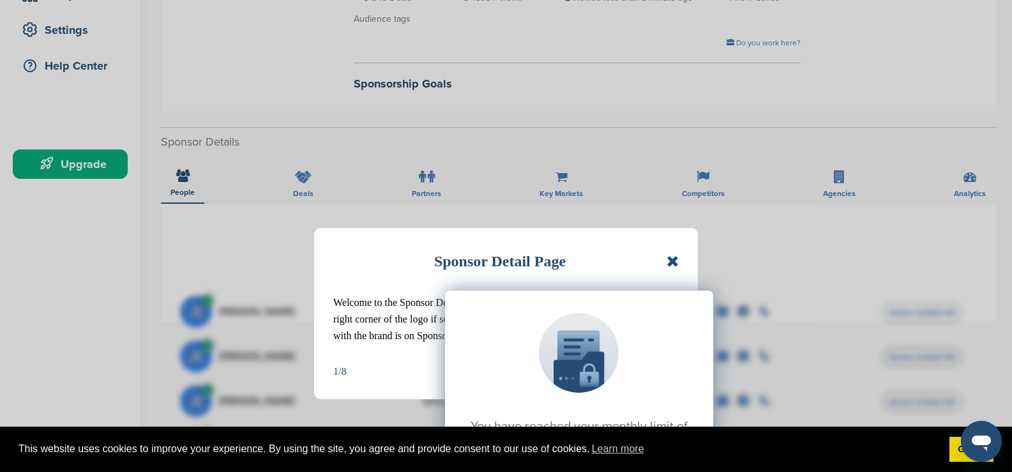
scroll to position [255, 0]
click at [671, 262] on div "You have reached your monthly limit of contacts included in your membership. Up…" at bounding box center [579, 418] width 798 height 319
click at [674, 261] on div "You have reached your monthly limit of contacts included in your membership. Up…" at bounding box center [579, 418] width 798 height 319
click at [720, 230] on div "Sponsor Detail Page Welcome to the Sponsor Detail page. You might see a green c…" at bounding box center [506, 236] width 1012 height 472
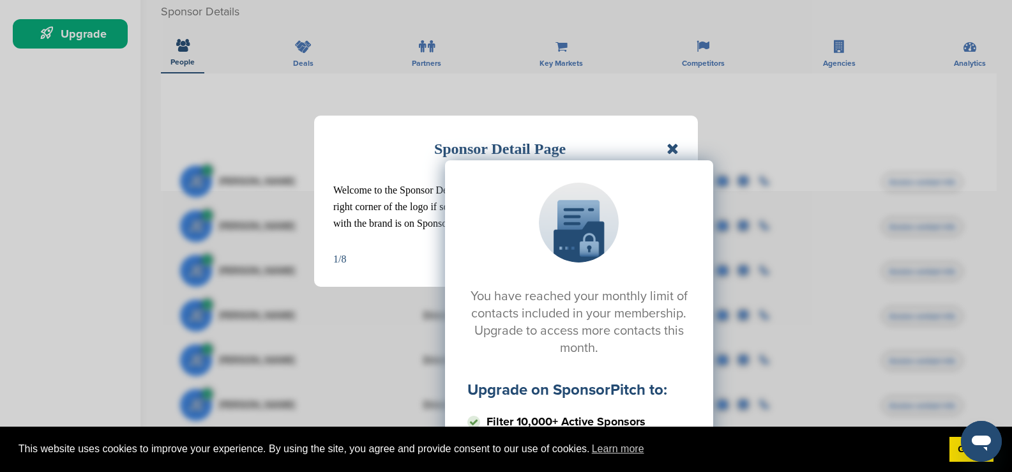
scroll to position [447, 0]
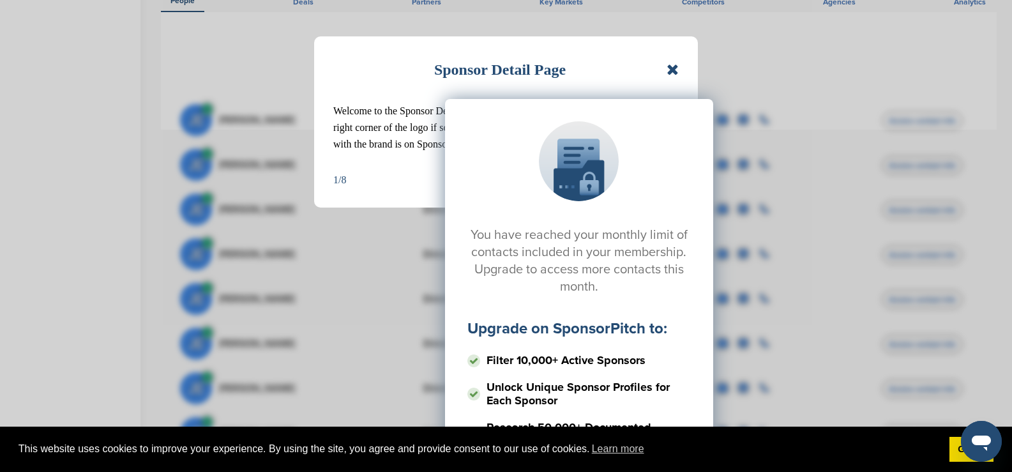
click at [659, 49] on div "Sponsor Detail Page Welcome to the Sponsor Detail page. You might see a green c…" at bounding box center [506, 121] width 384 height 171
click at [317, 158] on div "You have reached your monthly limit of contacts included in your membership. Up…" at bounding box center [579, 226] width 798 height 319
click at [669, 70] on div "You have reached your monthly limit of contacts included in your membership. Up…" at bounding box center [579, 226] width 798 height 319
click at [670, 70] on div "You have reached your monthly limit of contacts included in your membership. Up…" at bounding box center [579, 226] width 798 height 319
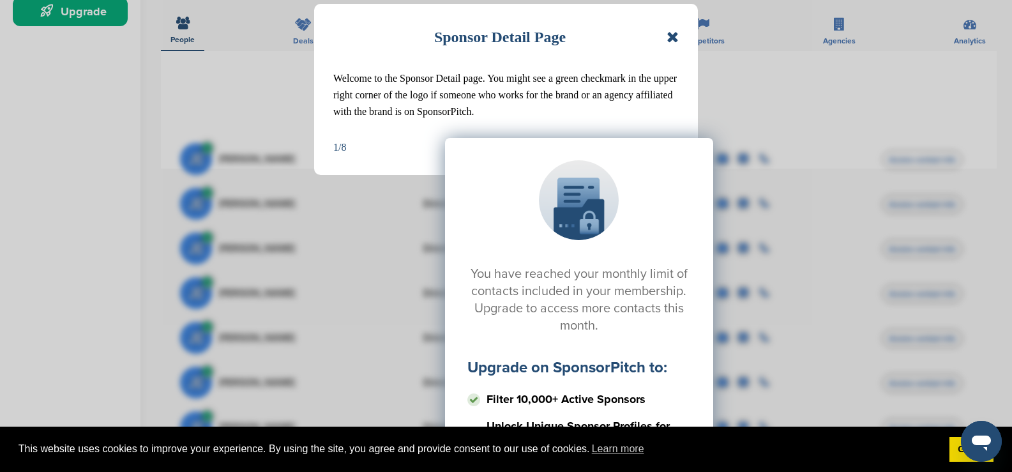
scroll to position [319, 0]
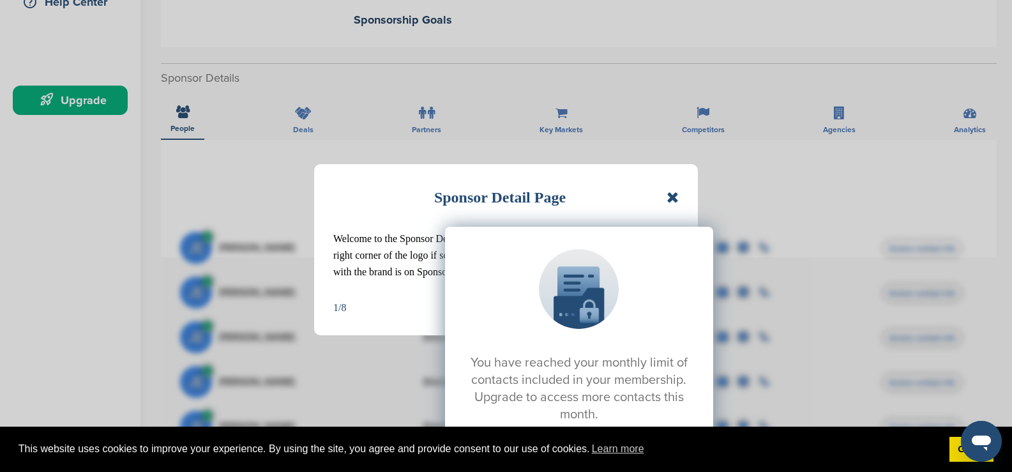
click at [675, 202] on div "You have reached your monthly limit of contacts included in your membership. Up…" at bounding box center [579, 354] width 798 height 319
click at [313, 113] on div "Sponsor Detail Page Welcome to the Sponsor Detail page. You might see a green c…" at bounding box center [506, 236] width 1012 height 472
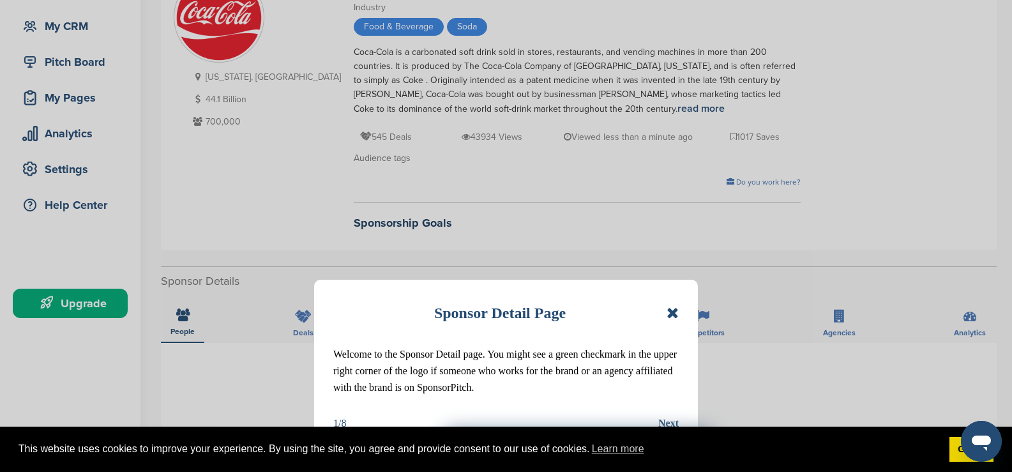
scroll to position [255, 0]
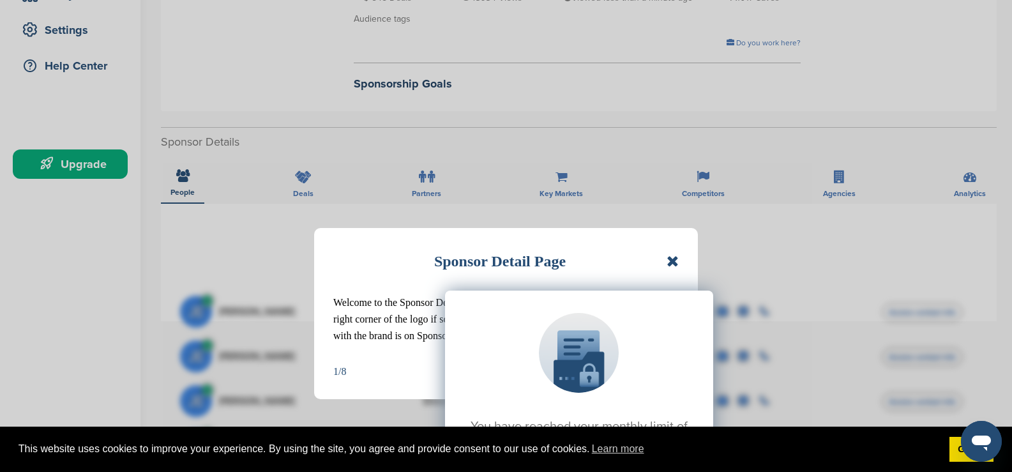
drag, startPoint x: 282, startPoint y: 164, endPoint x: 293, endPoint y: 169, distance: 12.0
click at [289, 167] on div "Sponsor Detail Page Welcome to the Sponsor Detail page. You might see a green c…" at bounding box center [506, 236] width 1012 height 472
click at [298, 172] on div "Sponsor Detail Page Welcome to the Sponsor Detail page. You might see a green c…" at bounding box center [506, 236] width 1012 height 472
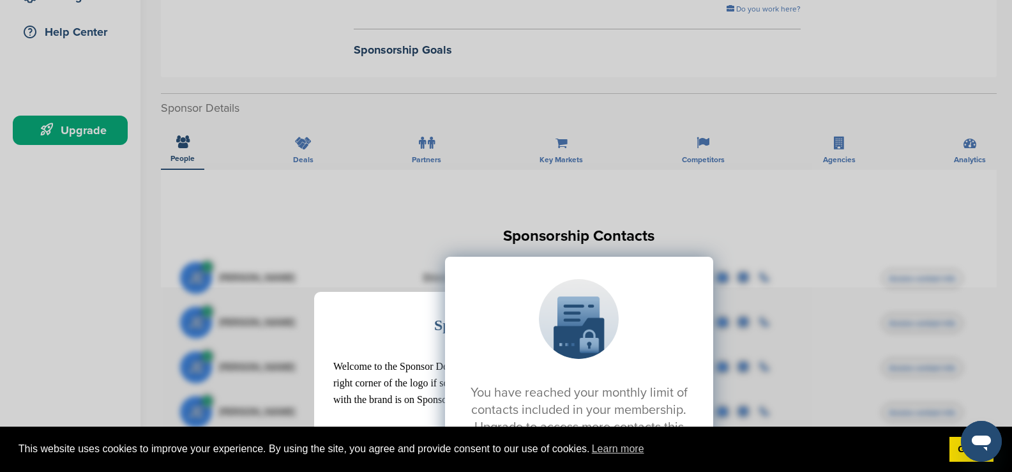
scroll to position [383, 0]
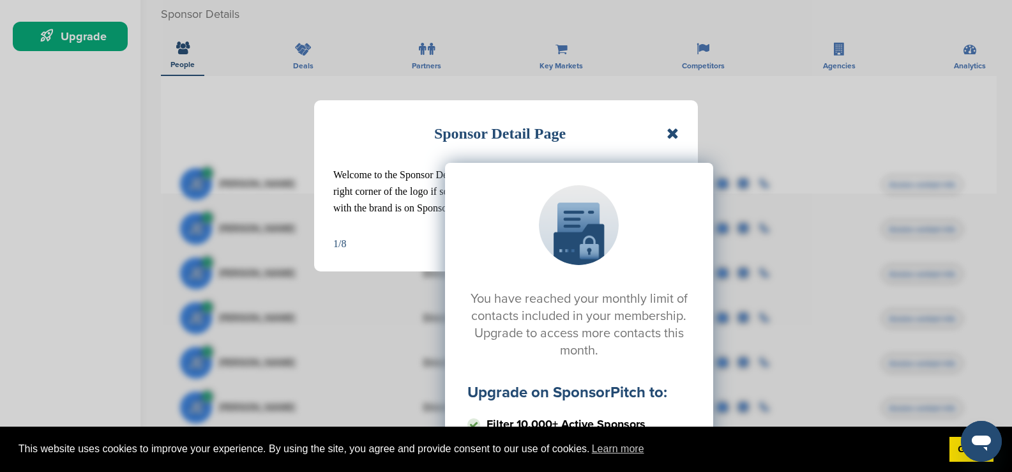
click at [583, 233] on div at bounding box center [579, 225] width 80 height 80
click at [662, 132] on div "You have reached your monthly limit of contacts included in your membership. Up…" at bounding box center [579, 290] width 798 height 319
click at [767, 103] on div "Sponsor Detail Page Welcome to the Sponsor Detail page. You might see a green c…" at bounding box center [506, 236] width 1012 height 472
click at [678, 135] on div "You have reached your monthly limit of contacts included in your membership. Up…" at bounding box center [579, 290] width 798 height 319
click at [673, 135] on div "You have reached your monthly limit of contacts included in your membership. Up…" at bounding box center [579, 290] width 798 height 319
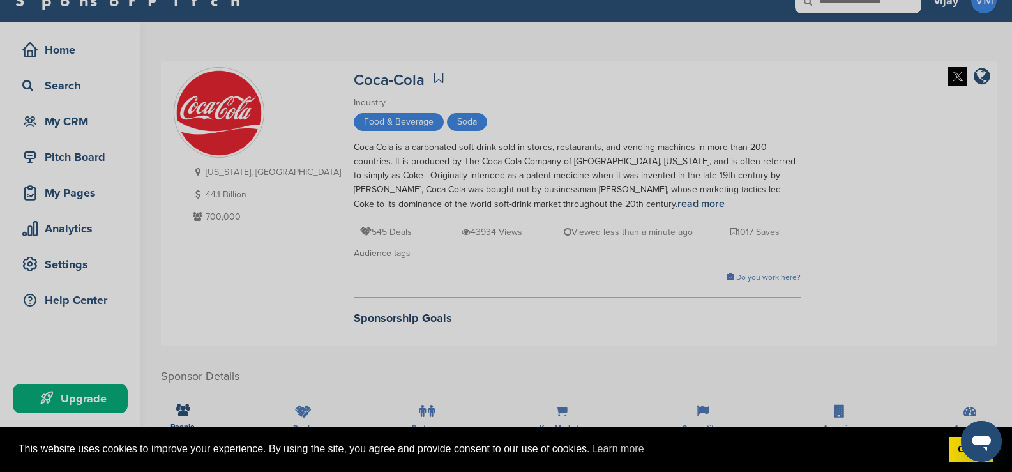
scroll to position [0, 0]
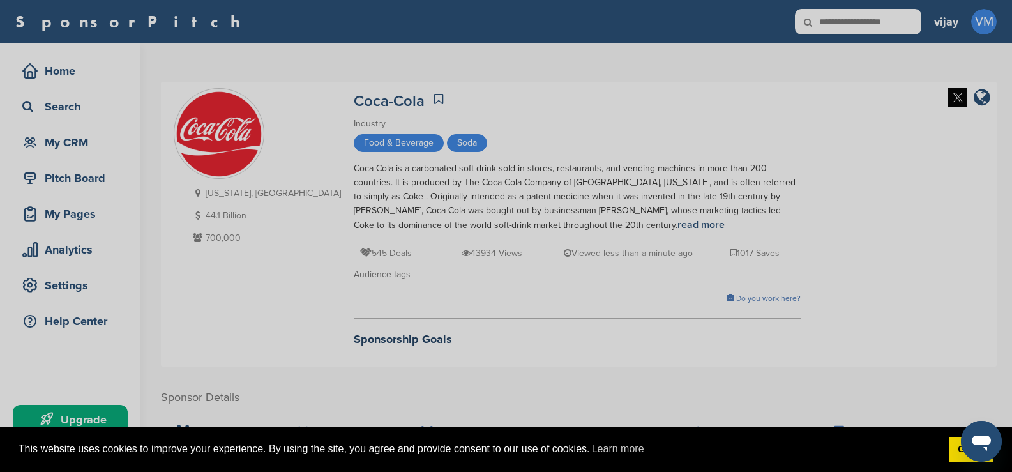
click at [388, 100] on div "Sponsor Detail Page Welcome to the Sponsor Detail page. You might see a green c…" at bounding box center [506, 236] width 1012 height 472
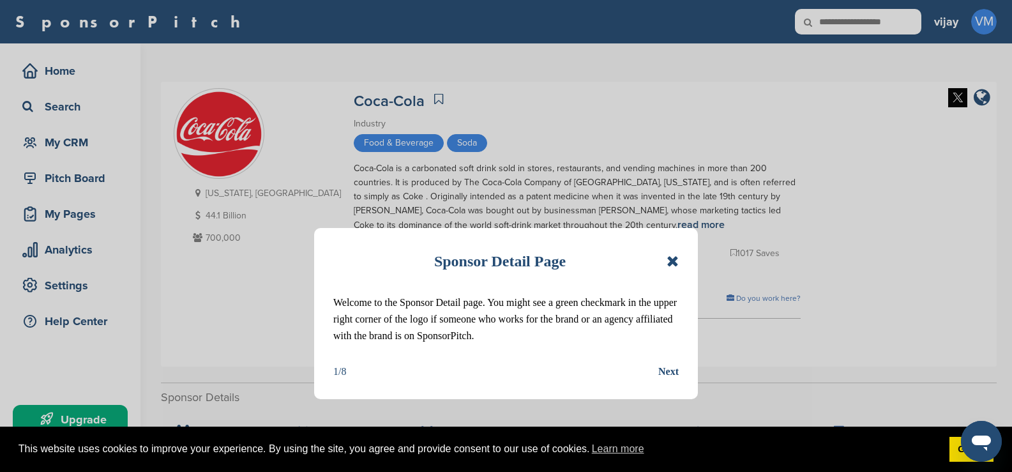
click at [673, 261] on icon at bounding box center [673, 261] width 12 height 15
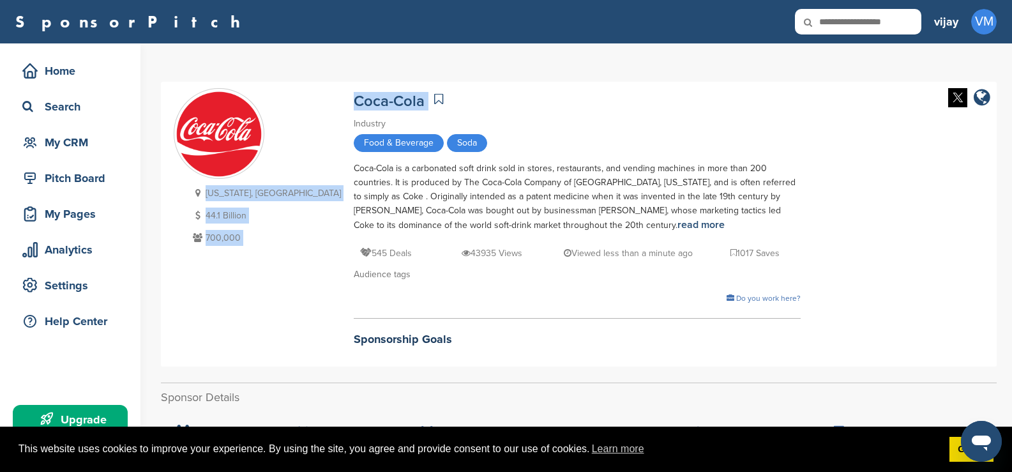
drag, startPoint x: 268, startPoint y: 102, endPoint x: 352, endPoint y: 103, distance: 83.7
click at [352, 103] on div "[US_STATE], [GEOGRAPHIC_DATA] 44.1 Billion 700,000 Coca-Cola Industry Food & Be…" at bounding box center [579, 224] width 811 height 272
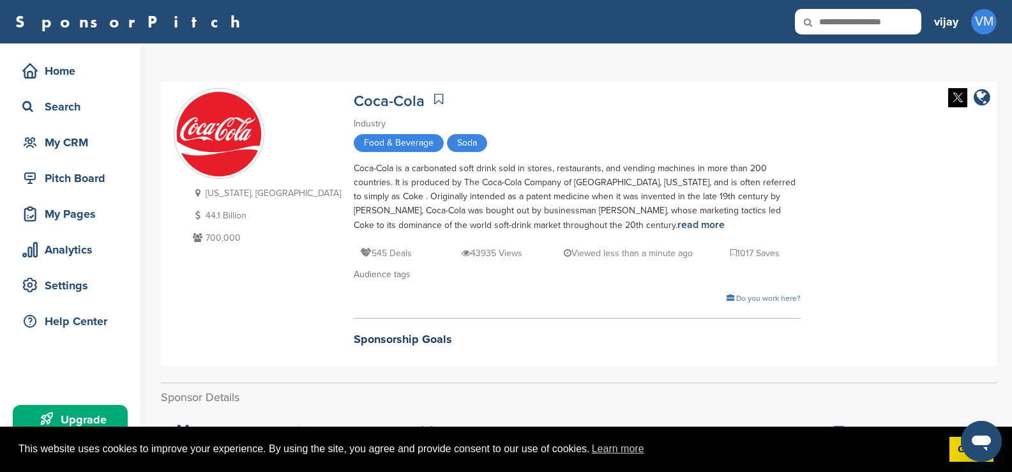
drag, startPoint x: 499, startPoint y: 109, endPoint x: 456, endPoint y: 113, distance: 43.0
click at [500, 109] on div "Coca-Cola" at bounding box center [577, 99] width 447 height 22
drag, startPoint x: 277, startPoint y: 121, endPoint x: 402, endPoint y: 139, distance: 126.4
click at [402, 139] on div "[US_STATE], [GEOGRAPHIC_DATA] 44.1 Billion 700,000 Coca-Cola Industry Food & Be…" at bounding box center [579, 224] width 811 height 272
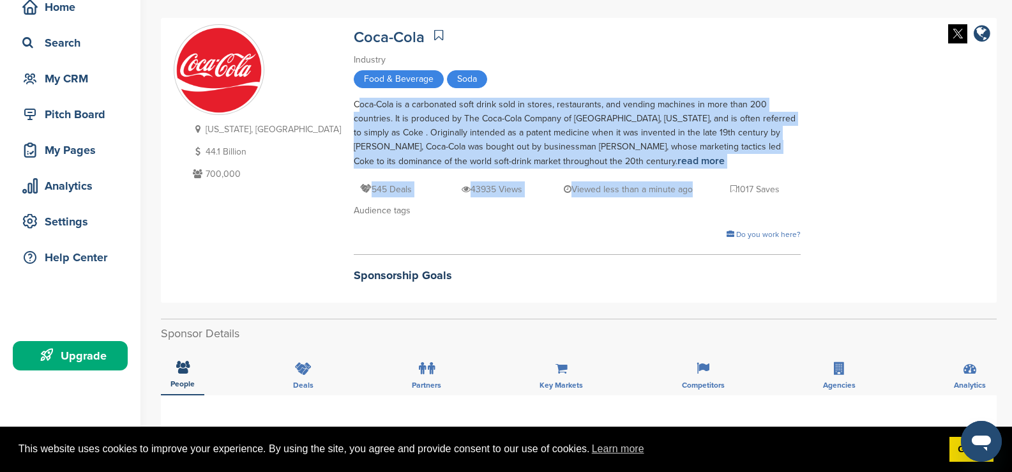
drag, startPoint x: 275, startPoint y: 102, endPoint x: 647, endPoint y: 178, distance: 379.4
click at [647, 178] on div "[US_STATE], [GEOGRAPHIC_DATA] 44.1 Billion 700,000 Coca-Cola Industry Food & Be…" at bounding box center [579, 160] width 811 height 272
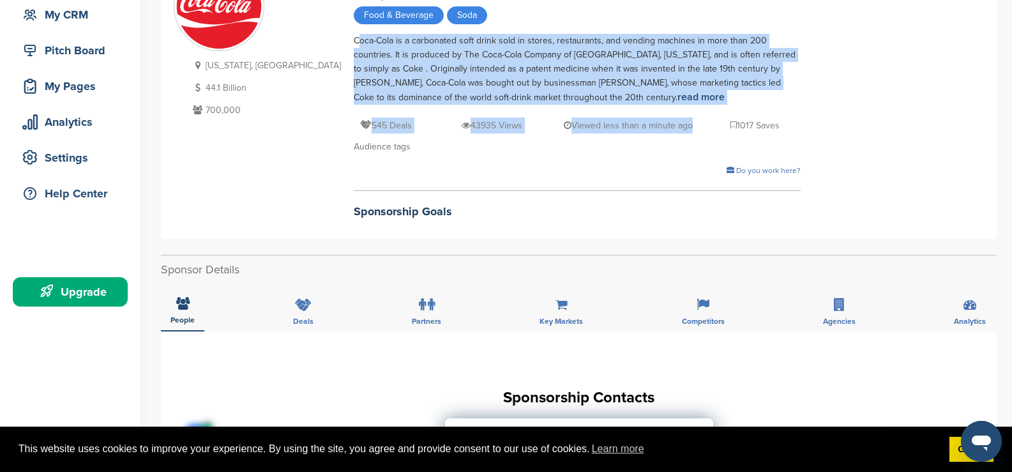
scroll to position [383, 0]
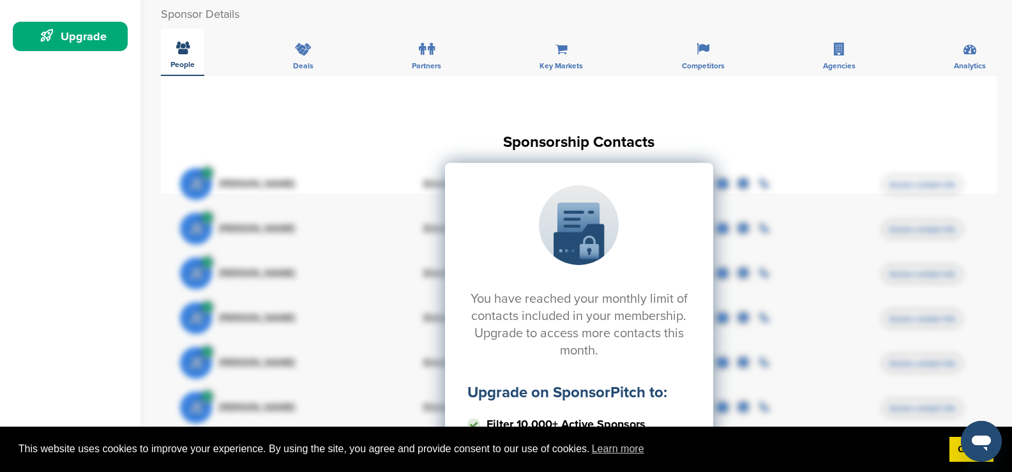
click at [172, 51] on div "People" at bounding box center [182, 52] width 43 height 47
click at [317, 57] on div "Deals" at bounding box center [304, 52] width 40 height 47
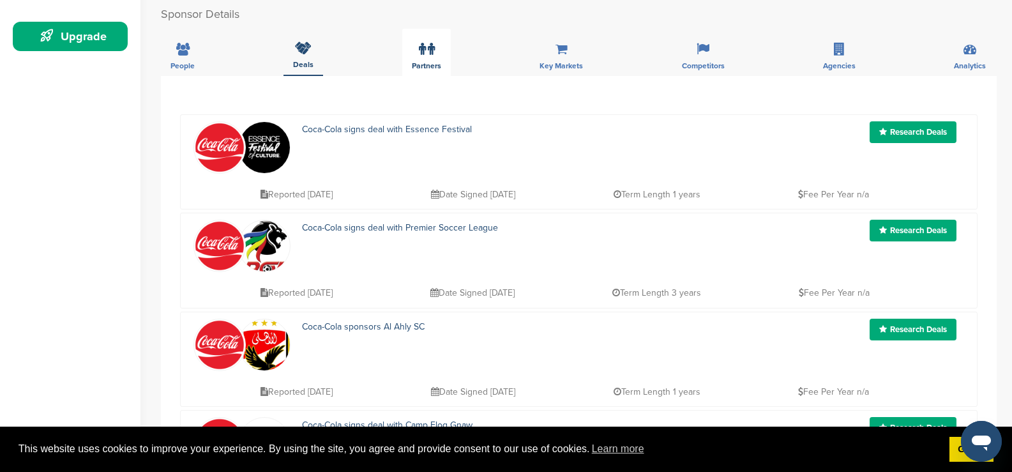
click at [434, 55] on icon at bounding box center [431, 49] width 7 height 13
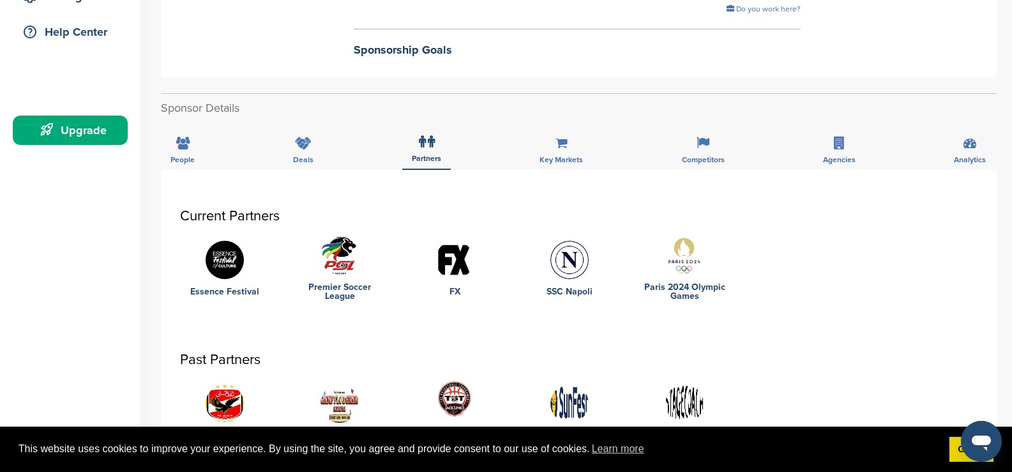
scroll to position [319, 0]
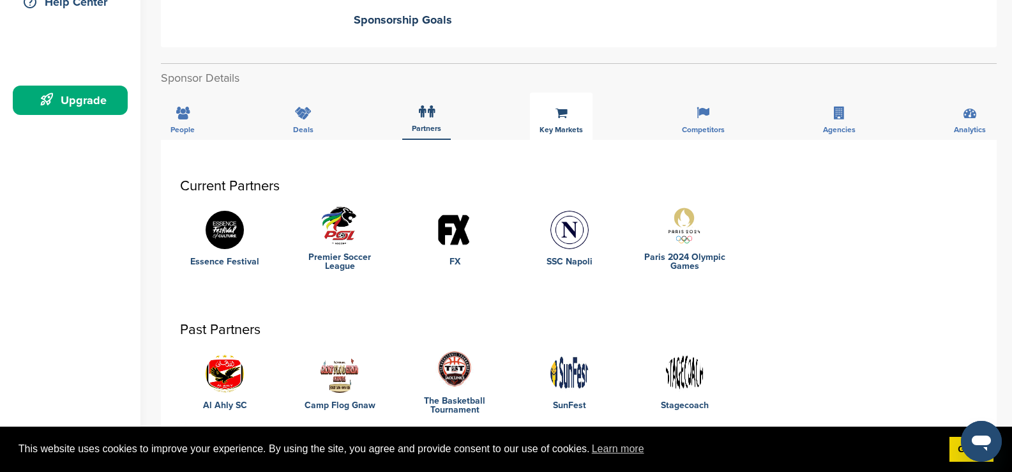
click at [546, 127] on span "Key Markets" at bounding box center [561, 130] width 43 height 8
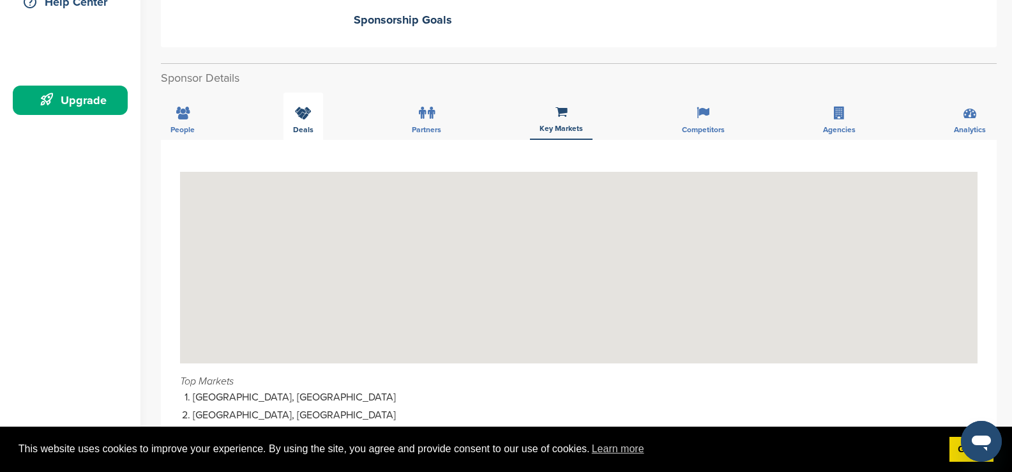
click at [310, 132] on span "Deals" at bounding box center [303, 130] width 20 height 8
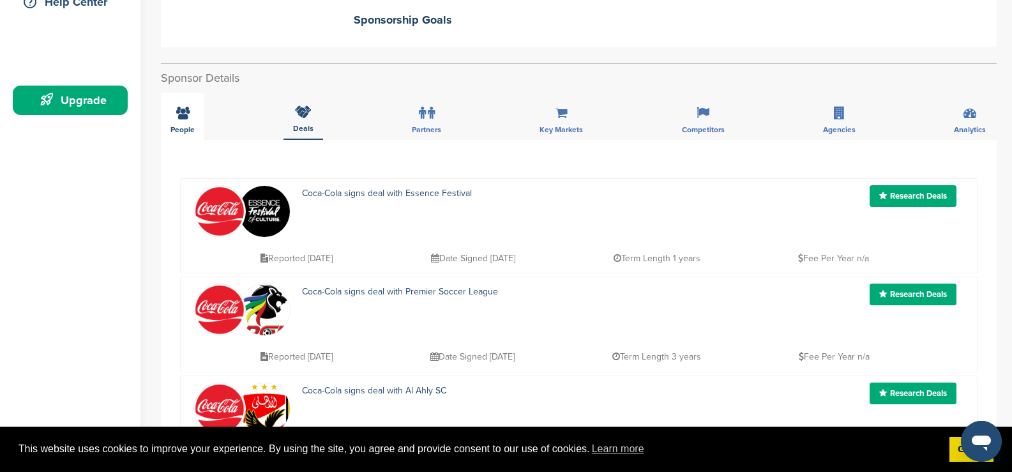
click at [169, 126] on div "People" at bounding box center [182, 116] width 43 height 47
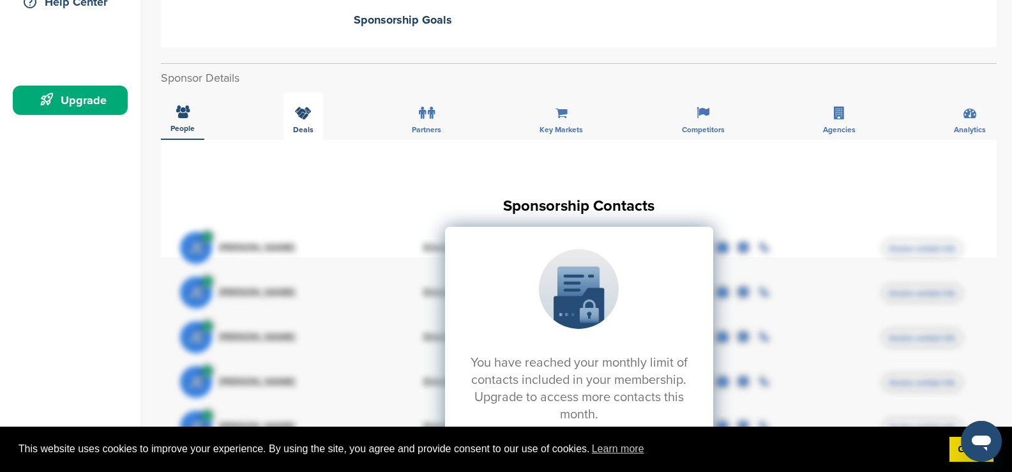
click at [296, 119] on icon at bounding box center [303, 113] width 17 height 13
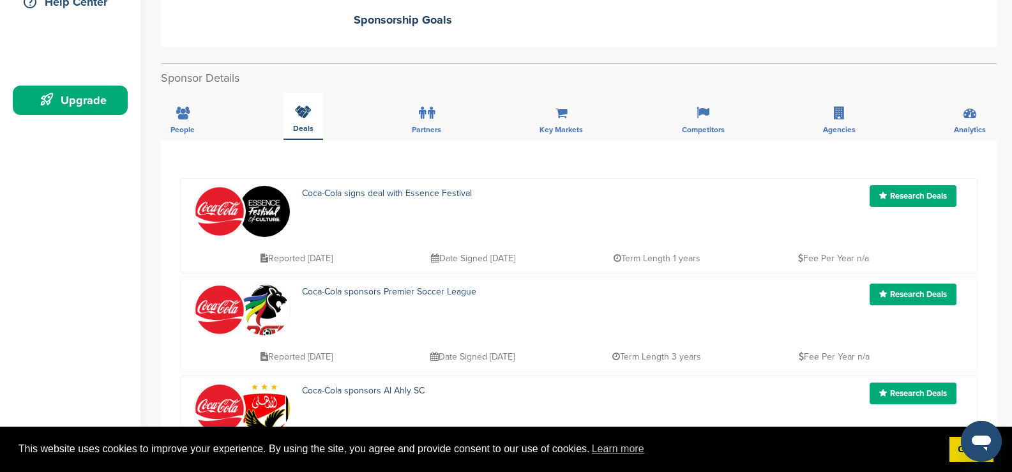
click at [305, 115] on icon at bounding box center [303, 111] width 17 height 13
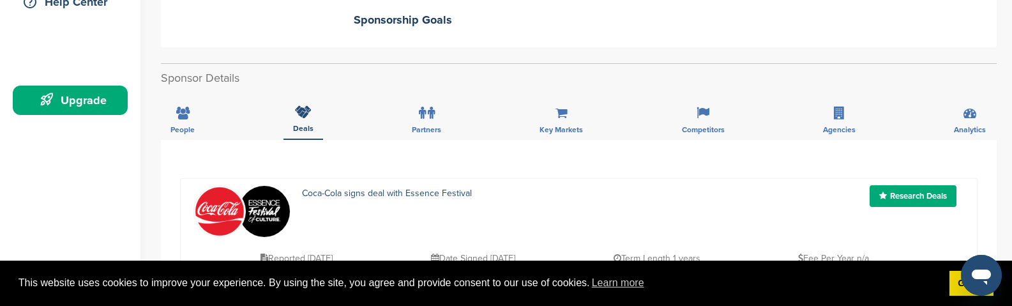
click at [786, 243] on div "Reported [DATE] Date Signed [DATE] Term Length 1 years Fee Per Year n/a" at bounding box center [610, 252] width 707 height 29
click at [768, 289] on span "This website uses cookies to improve your experience. By using the site, you ag…" at bounding box center [479, 282] width 921 height 19
click at [782, 241] on div "Reported [DATE] Date Signed [DATE] Term Length 1 years Fee Per Year n/a" at bounding box center [610, 252] width 707 height 29
click at [798, 237] on div "Research Deals" at bounding box center [880, 211] width 169 height 52
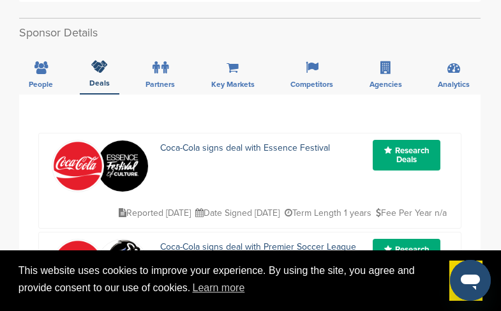
scroll to position [511, 0]
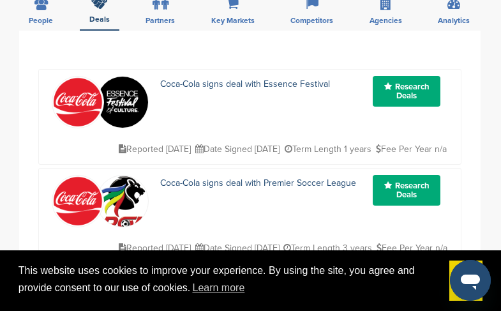
click at [448, 142] on div "Reported [DATE] Date Signed [DATE] Term Length 1 years Fee Per Year n/a" at bounding box center [282, 142] width 333 height 29
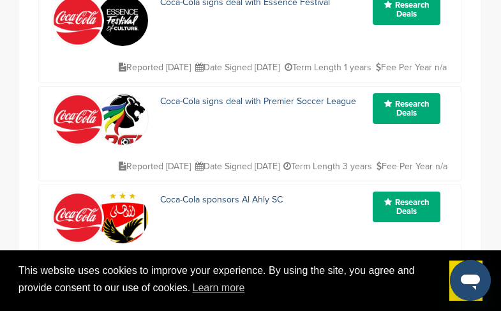
scroll to position [575, 0]
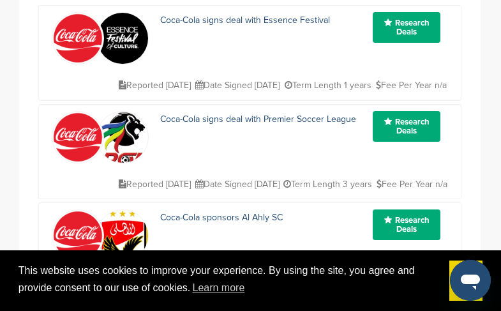
click at [395, 127] on link "Research Deals" at bounding box center [407, 126] width 68 height 31
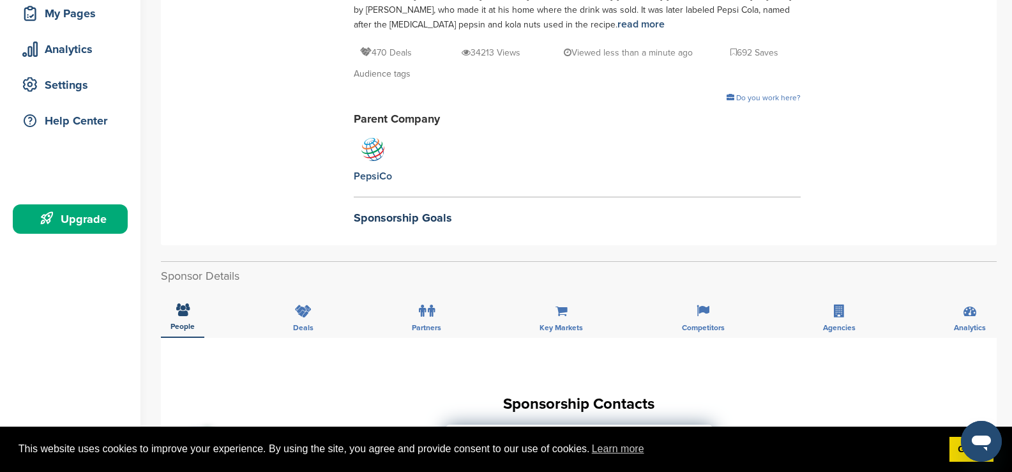
scroll to position [128, 0]
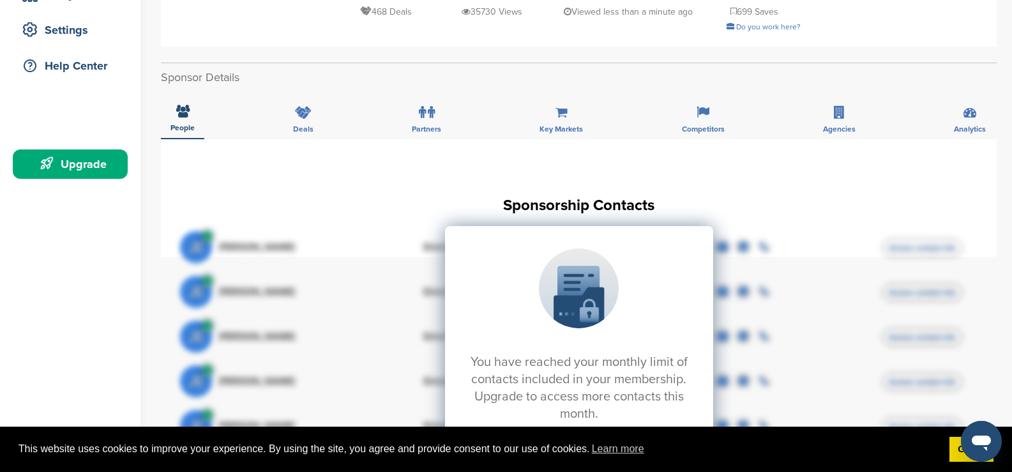
scroll to position [255, 0]
click at [420, 88] on div "Sponsor Details People People Deals Partners Key Markets Competitors Agencies A…" at bounding box center [579, 357] width 836 height 588
click at [438, 119] on div "Partners" at bounding box center [426, 115] width 49 height 47
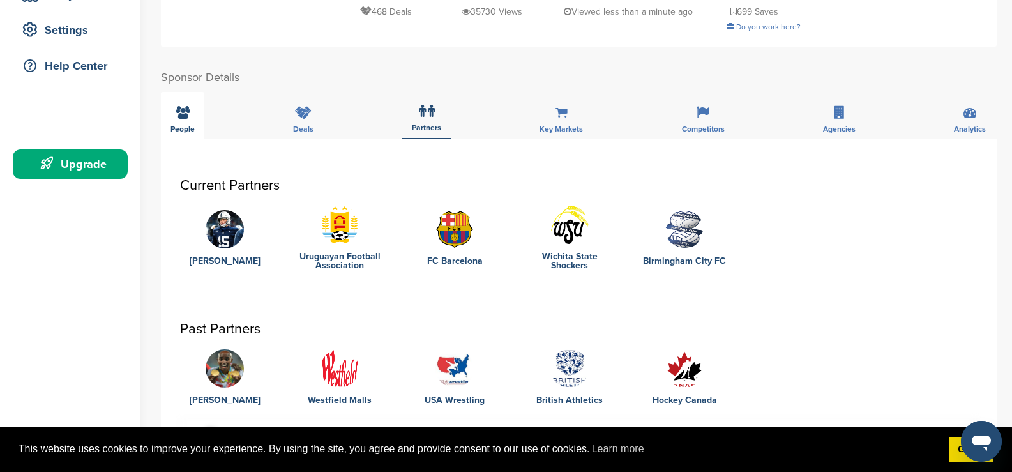
click at [177, 119] on div "People" at bounding box center [182, 115] width 43 height 47
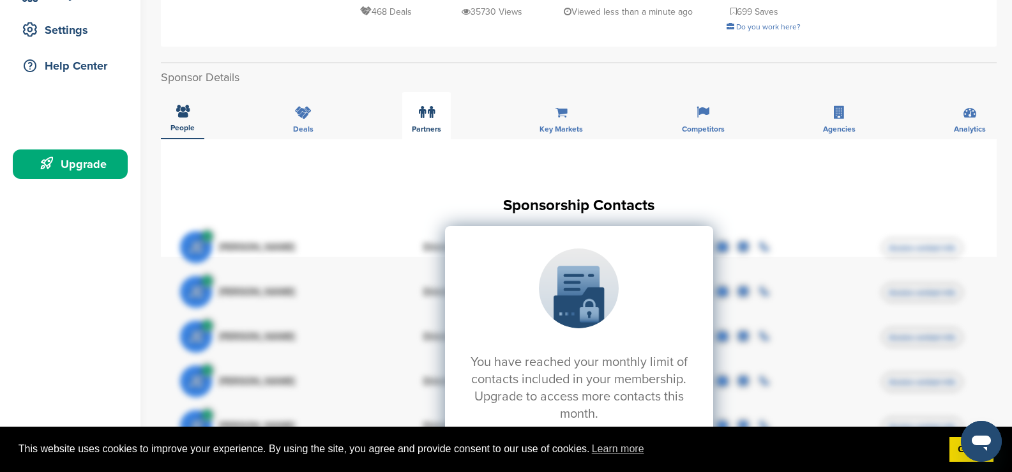
click at [421, 116] on icon at bounding box center [422, 112] width 7 height 13
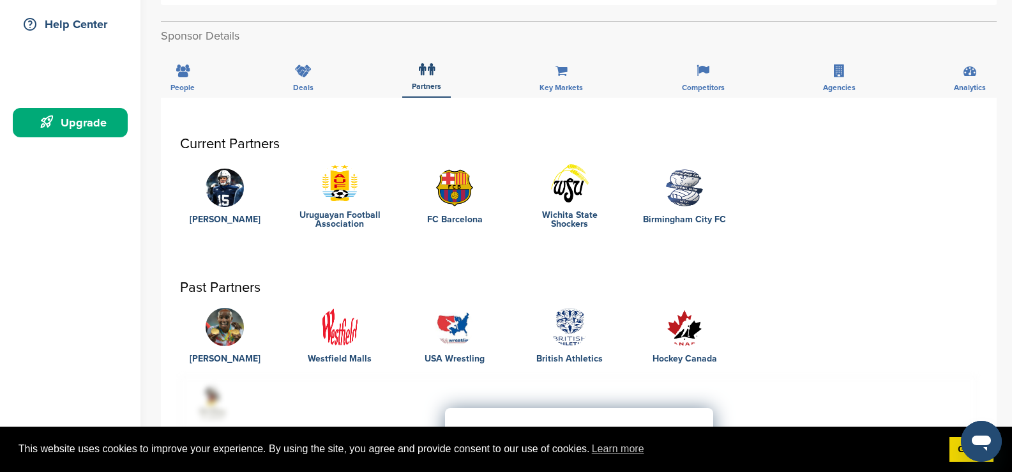
scroll to position [319, 0]
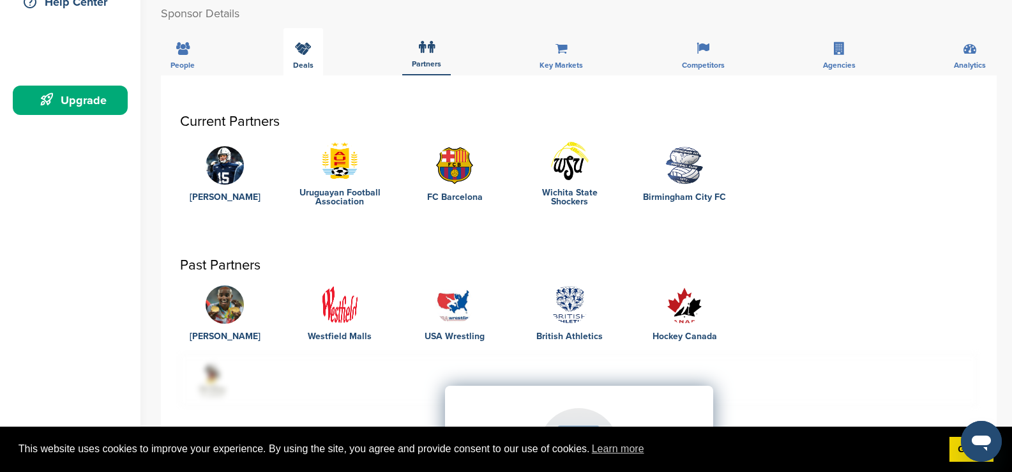
click at [304, 52] on icon at bounding box center [303, 48] width 17 height 13
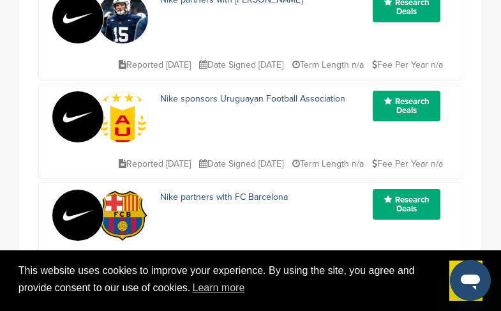
scroll to position [639, 0]
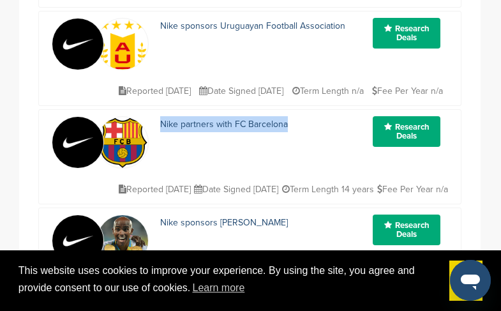
drag, startPoint x: 293, startPoint y: 104, endPoint x: 156, endPoint y: 106, distance: 136.1
click at [156, 116] on div "Nike partners with FC Barcelona" at bounding box center [245, 124] width 195 height 16
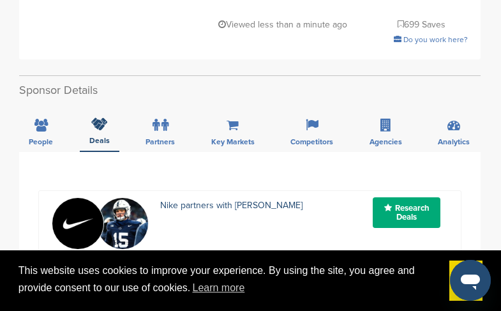
scroll to position [383, 0]
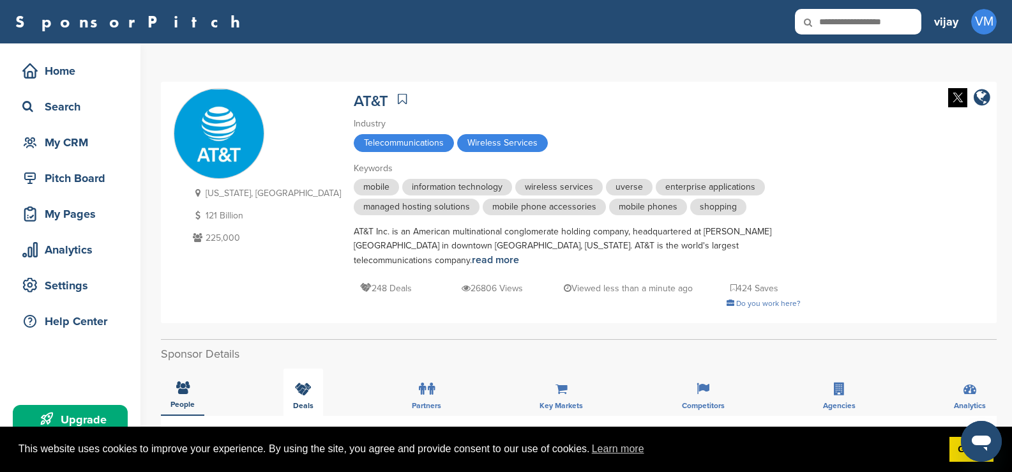
click at [298, 402] on span "Deals" at bounding box center [303, 406] width 20 height 8
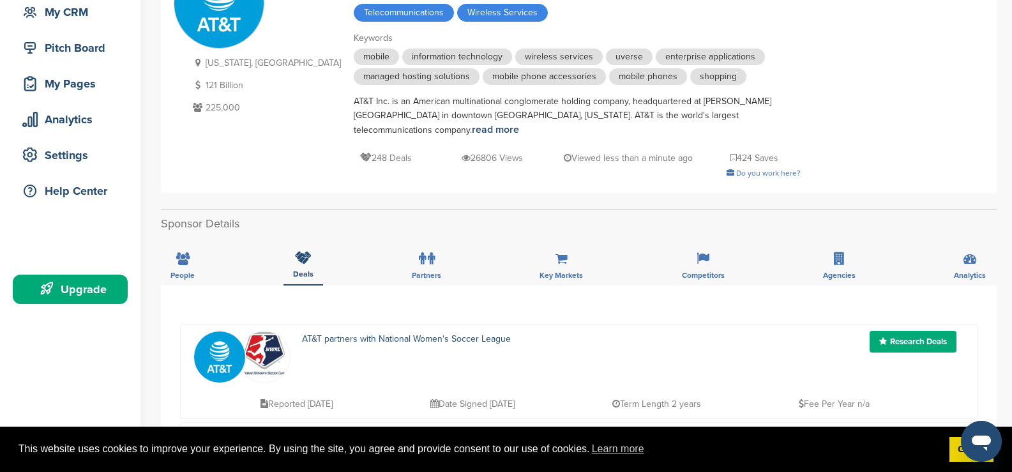
scroll to position [192, 0]
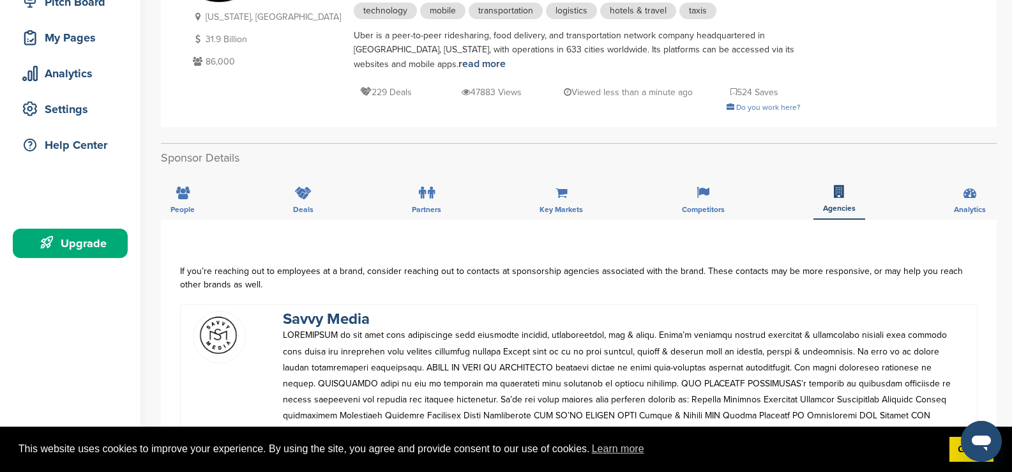
scroll to position [192, 0]
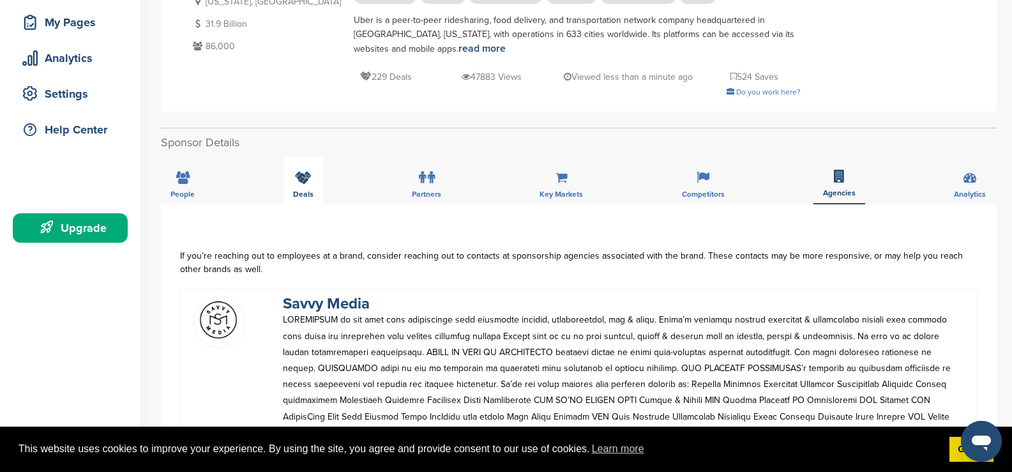
click at [312, 183] on div "Deals" at bounding box center [304, 180] width 40 height 47
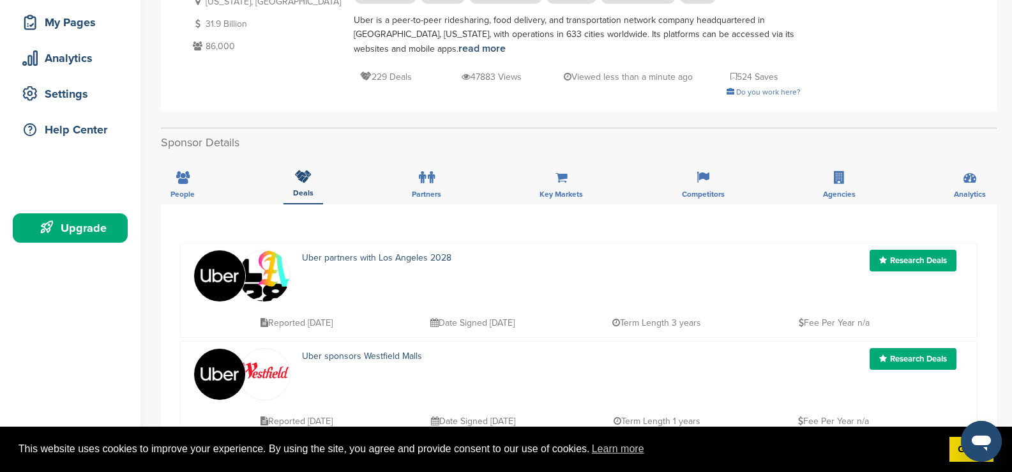
scroll to position [255, 0]
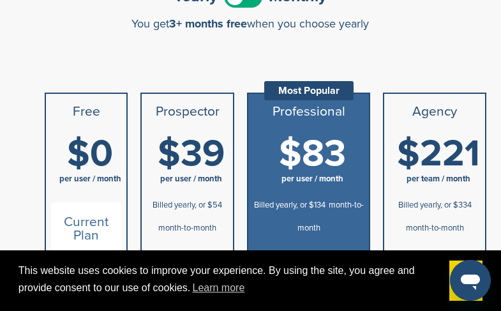
scroll to position [128, 0]
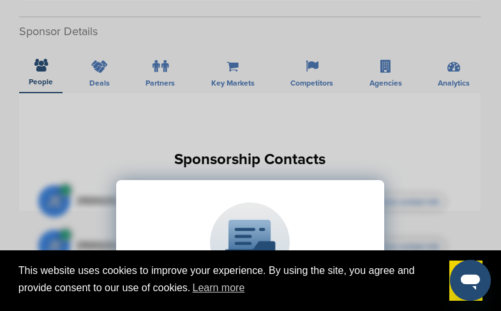
scroll to position [447, 0]
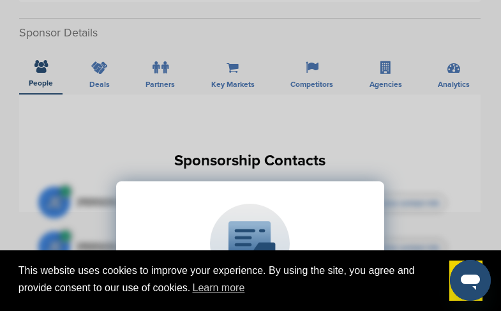
click at [148, 36] on div "Sponsor Detail Page Welcome to the Sponsor Detail page. You might see a green c…" at bounding box center [250, 155] width 501 height 311
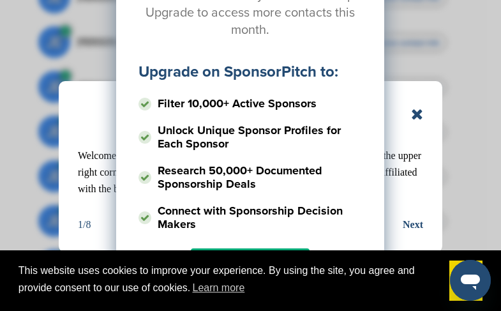
scroll to position [894, 0]
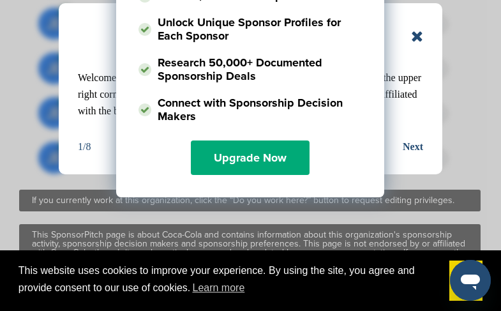
click at [421, 38] on icon at bounding box center [417, 36] width 12 height 15
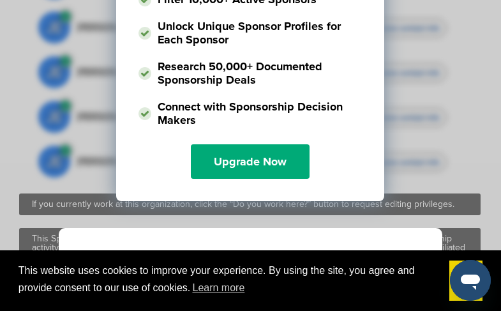
click at [419, 254] on div "This website uses cookies to improve your experience. By using the site, you ag…" at bounding box center [250, 280] width 501 height 61
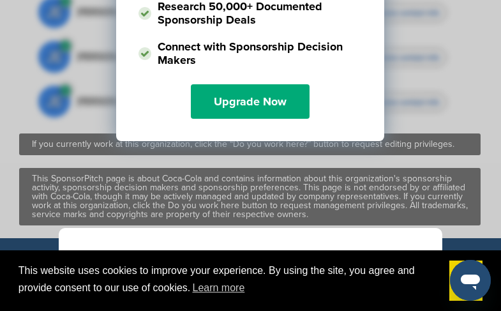
scroll to position [1018, 0]
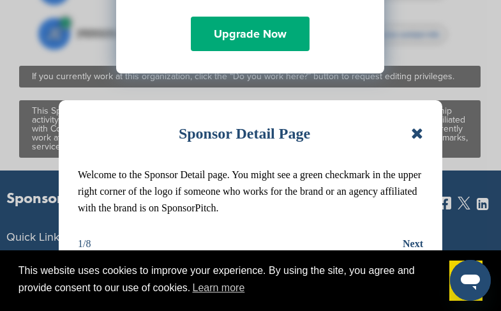
click at [418, 135] on icon at bounding box center [417, 133] width 12 height 15
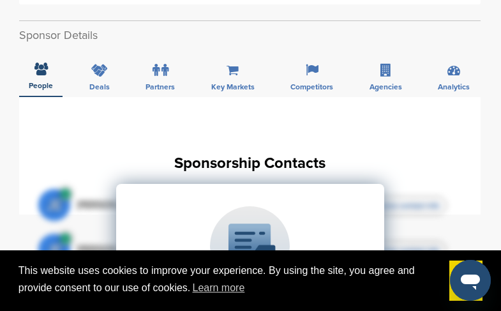
scroll to position [443, 0]
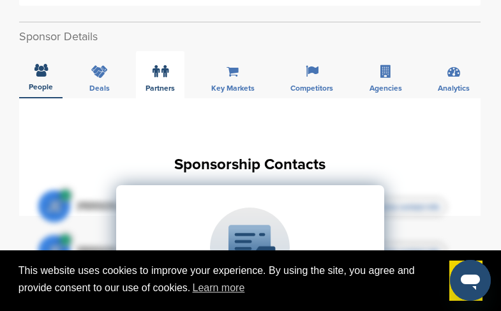
click at [153, 59] on label at bounding box center [161, 72] width 16 height 26
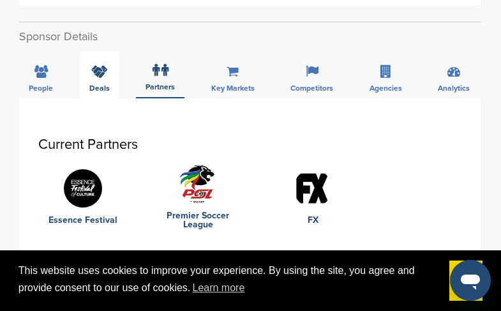
click at [96, 65] on icon at bounding box center [99, 71] width 17 height 13
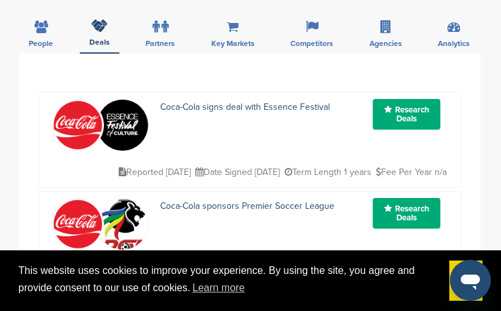
scroll to position [507, 0]
